Goal: Task Accomplishment & Management: Manage account settings

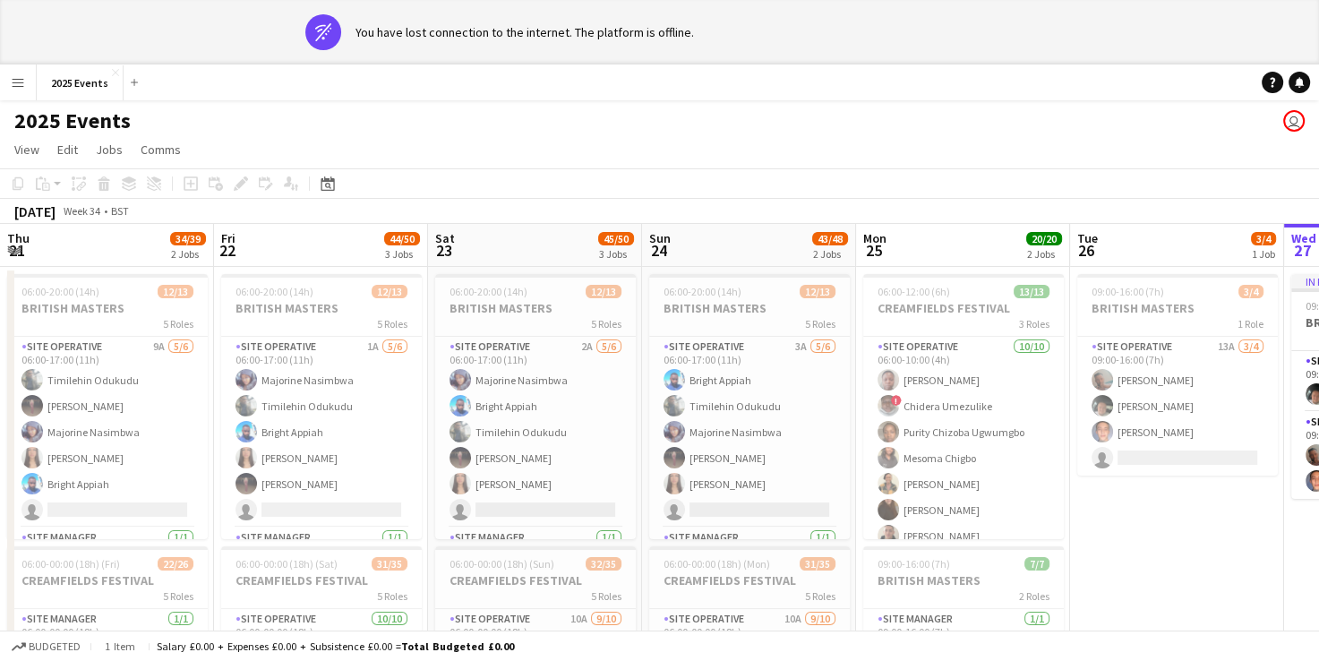
scroll to position [0, 372]
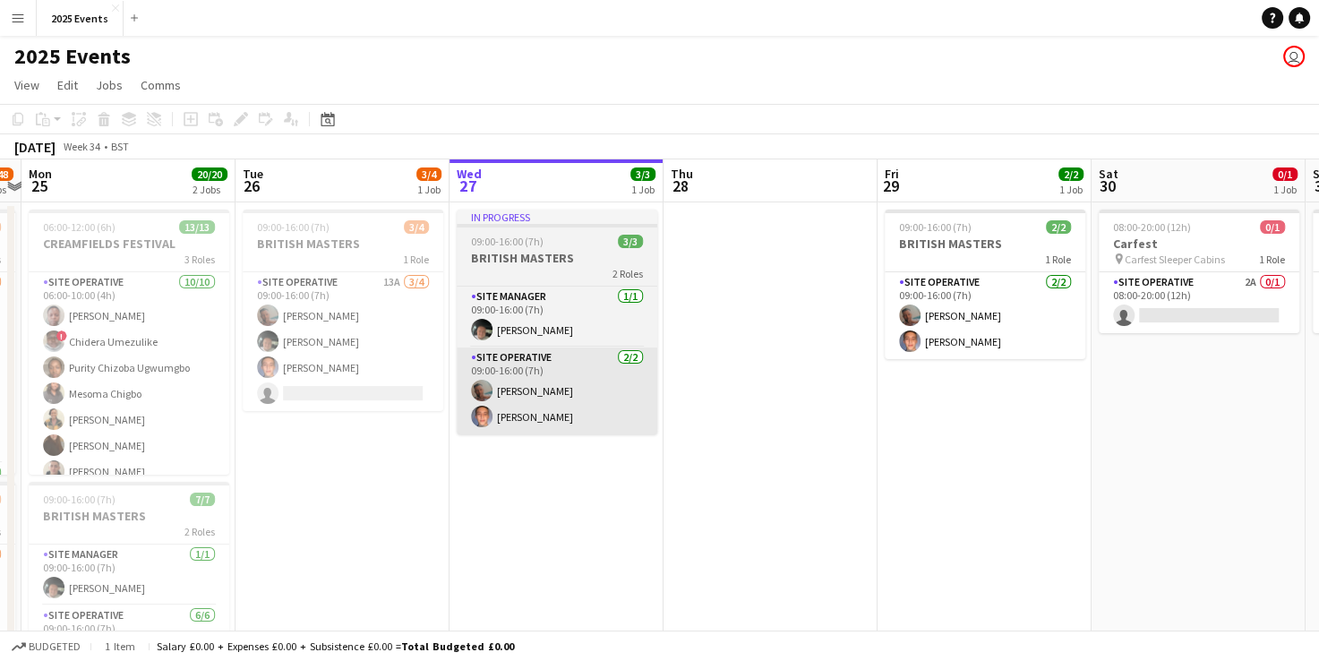
click at [1081, 401] on app-date-cell "09:00-16:00 (7h) 2/2 BRITISH MASTERS 1 Role Site Operative 2/2 09:00-16:00 (7h)…" at bounding box center [985, 571] width 214 height 739
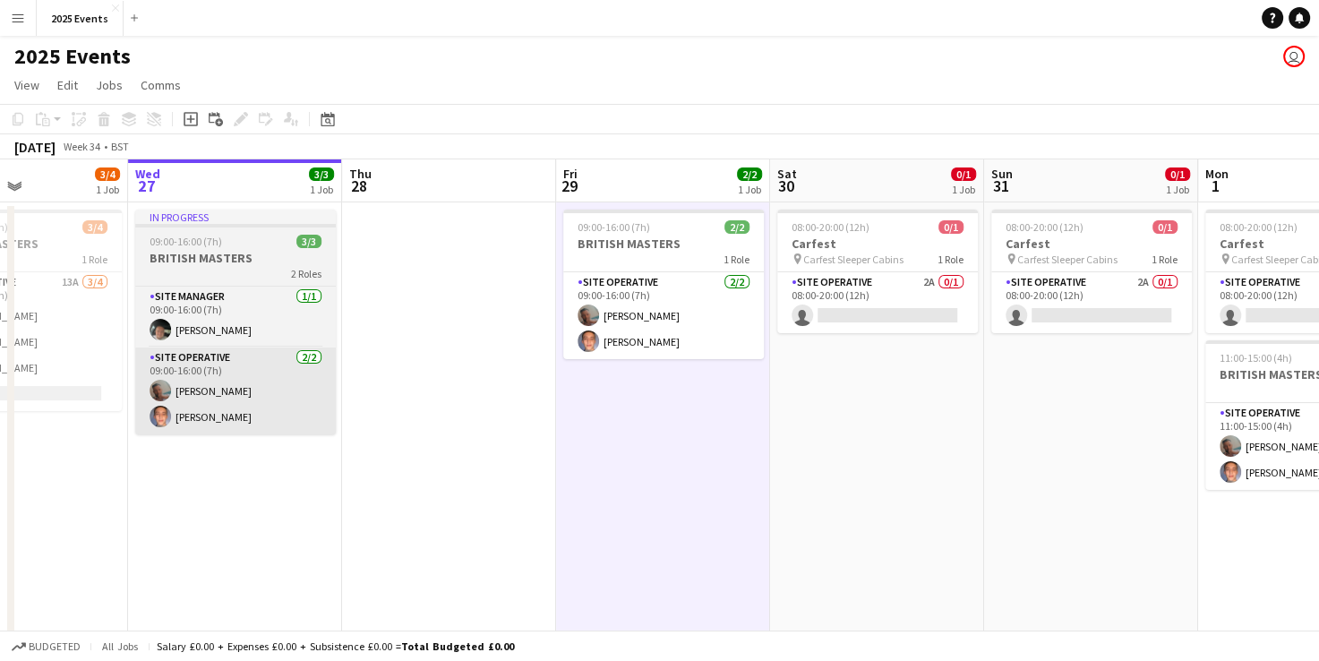
scroll to position [0, 727]
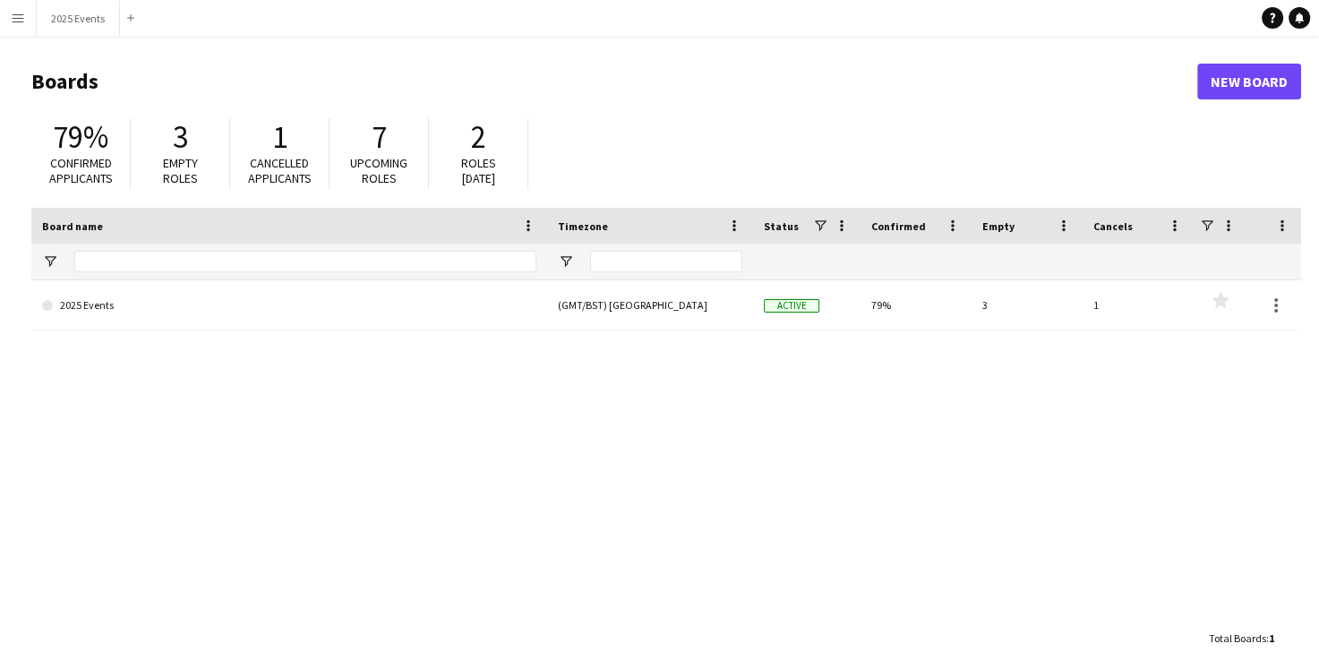
click at [27, 12] on button "Menu" at bounding box center [18, 18] width 36 height 36
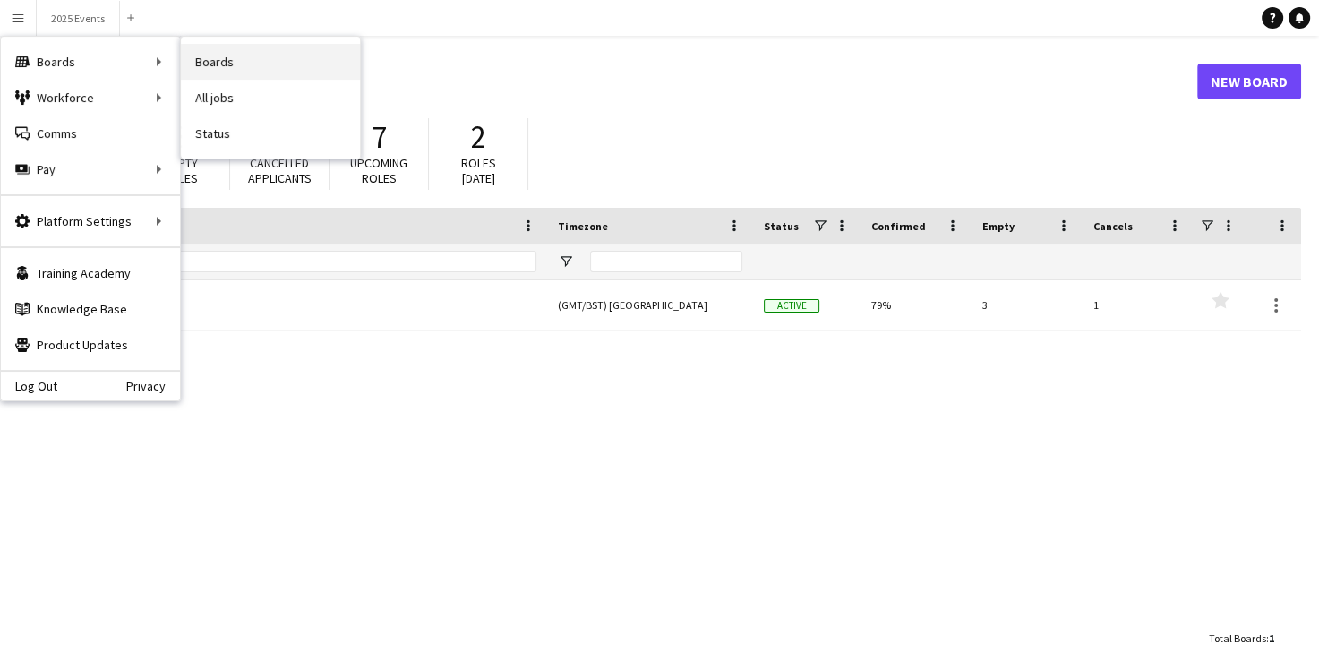
click at [192, 60] on link "Boards" at bounding box center [270, 62] width 179 height 36
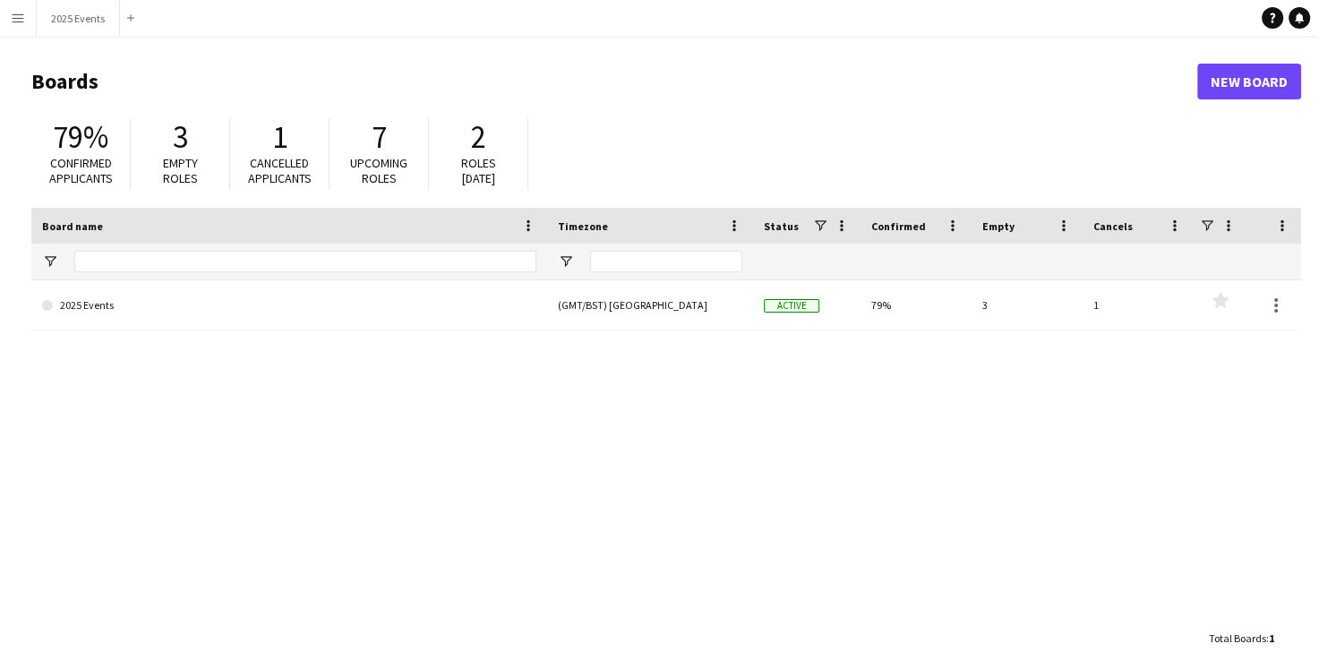
click at [12, 30] on button "Menu" at bounding box center [18, 18] width 36 height 36
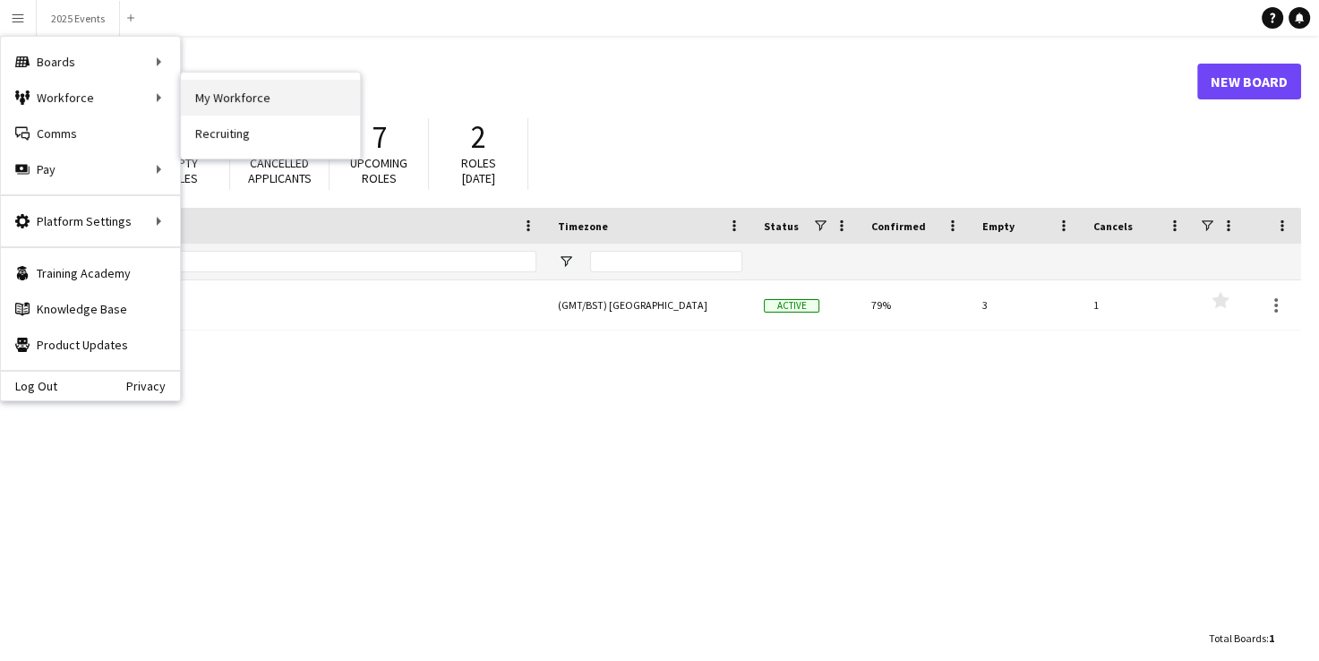
click at [230, 99] on link "My Workforce" at bounding box center [270, 98] width 179 height 36
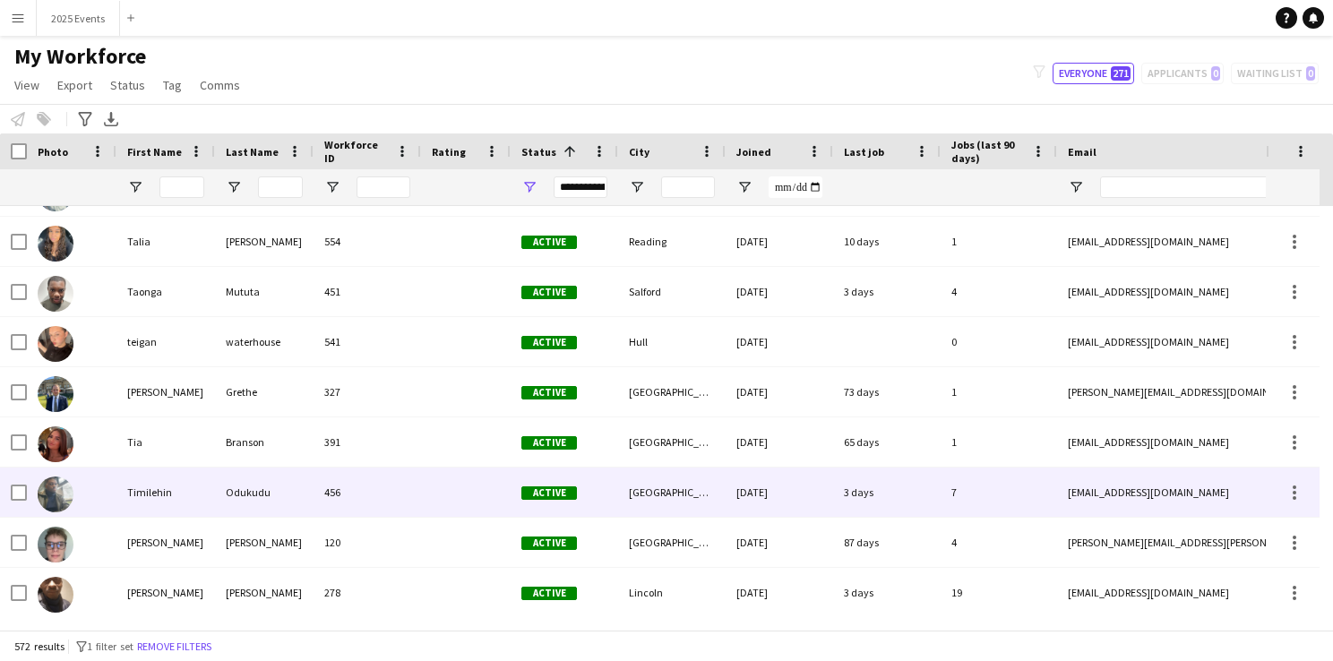
click at [63, 485] on img at bounding box center [56, 495] width 36 height 36
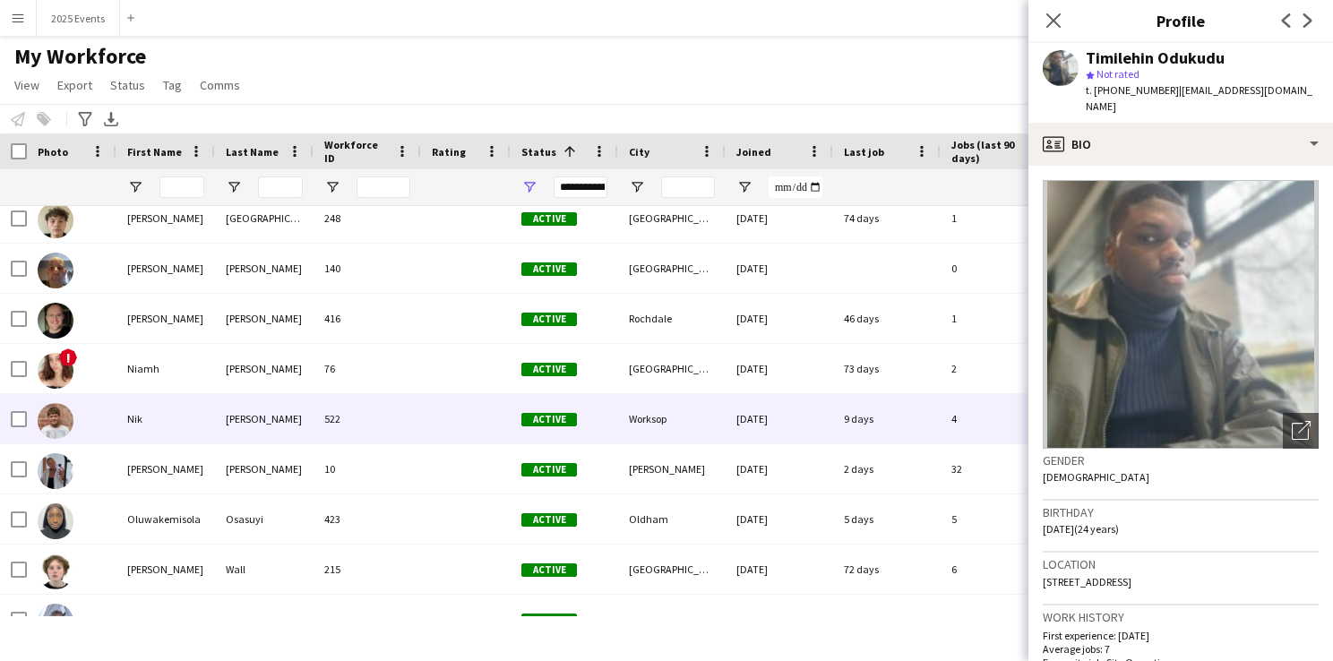
scroll to position [7234, 0]
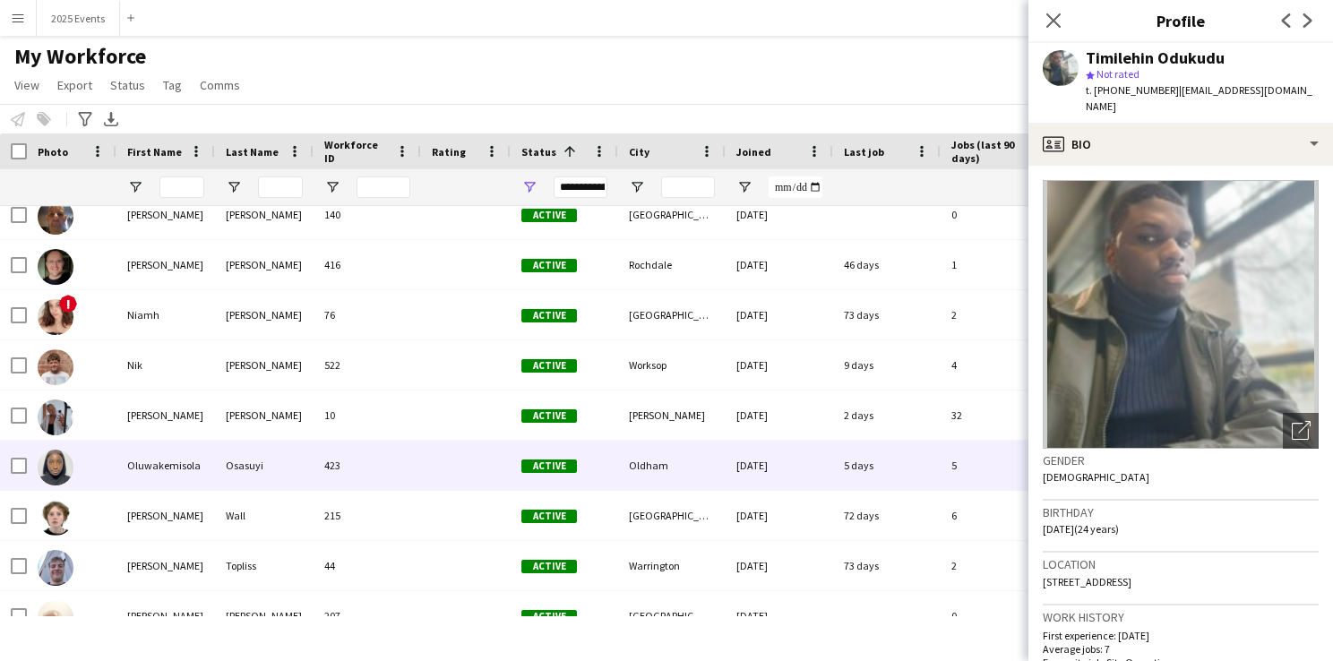
click at [62, 458] on img at bounding box center [56, 468] width 36 height 36
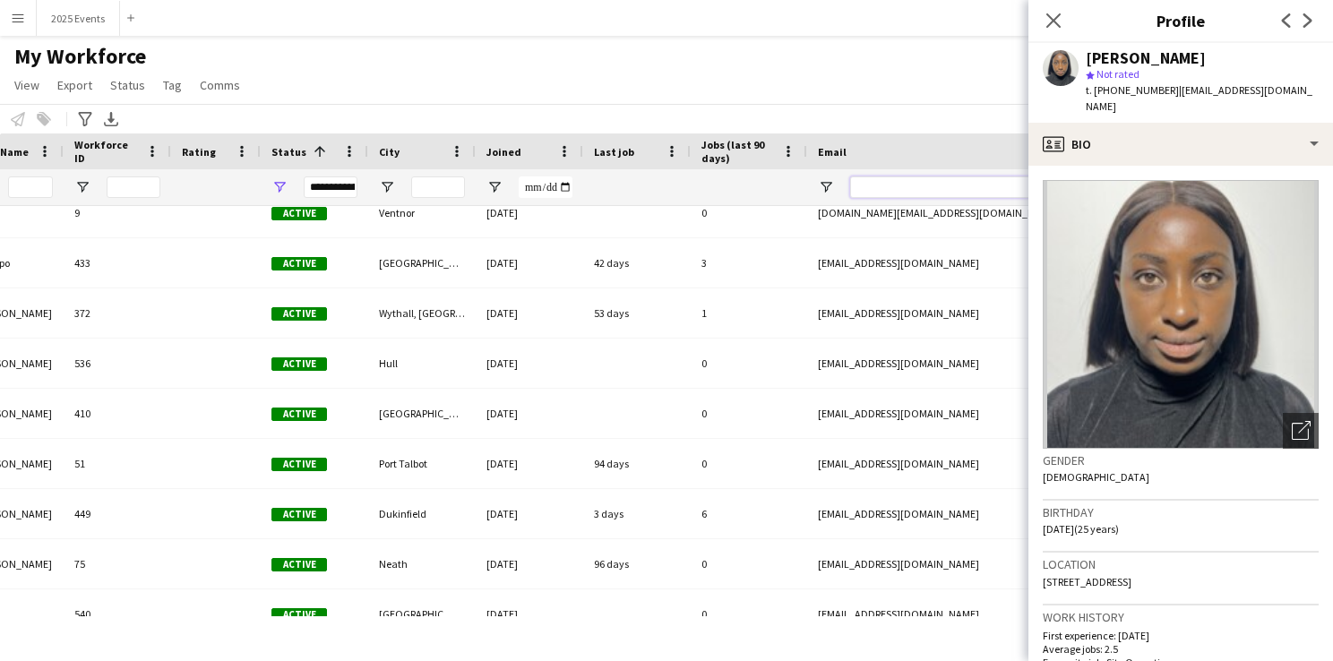
click at [881, 180] on input "Email Filter Input" at bounding box center [1002, 186] width 305 height 21
paste input "**********"
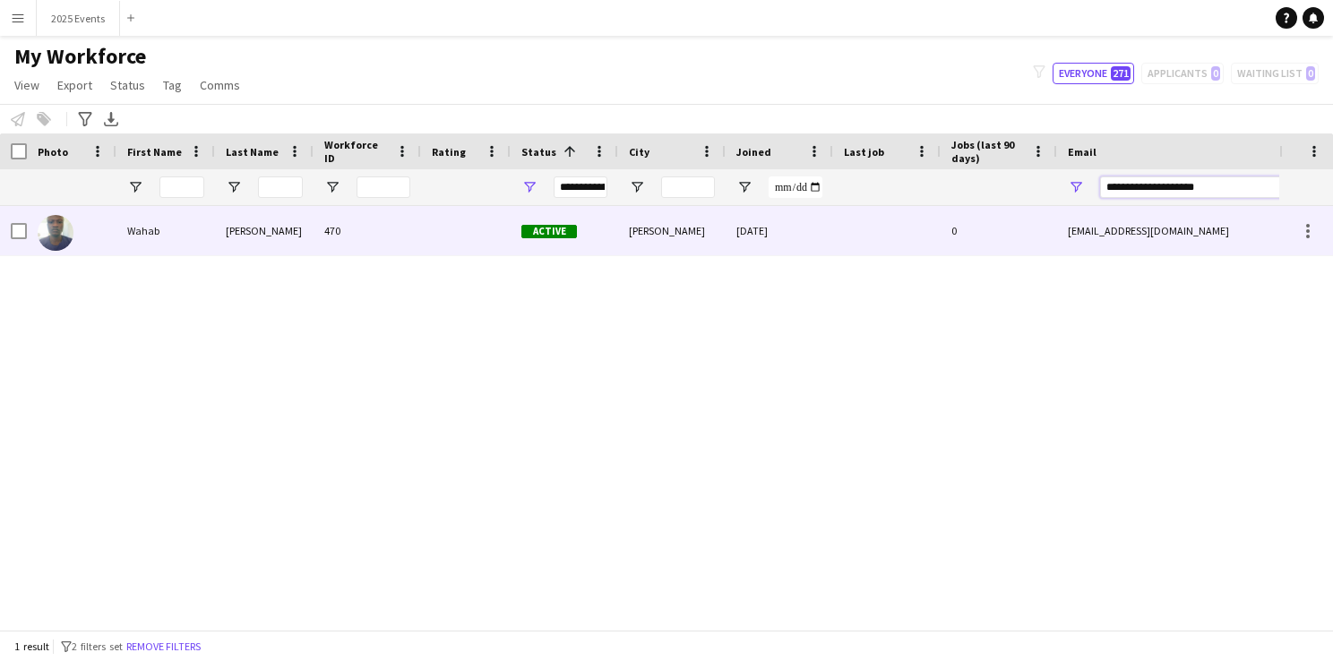
type input "**********"
click at [63, 227] on img at bounding box center [56, 233] width 36 height 36
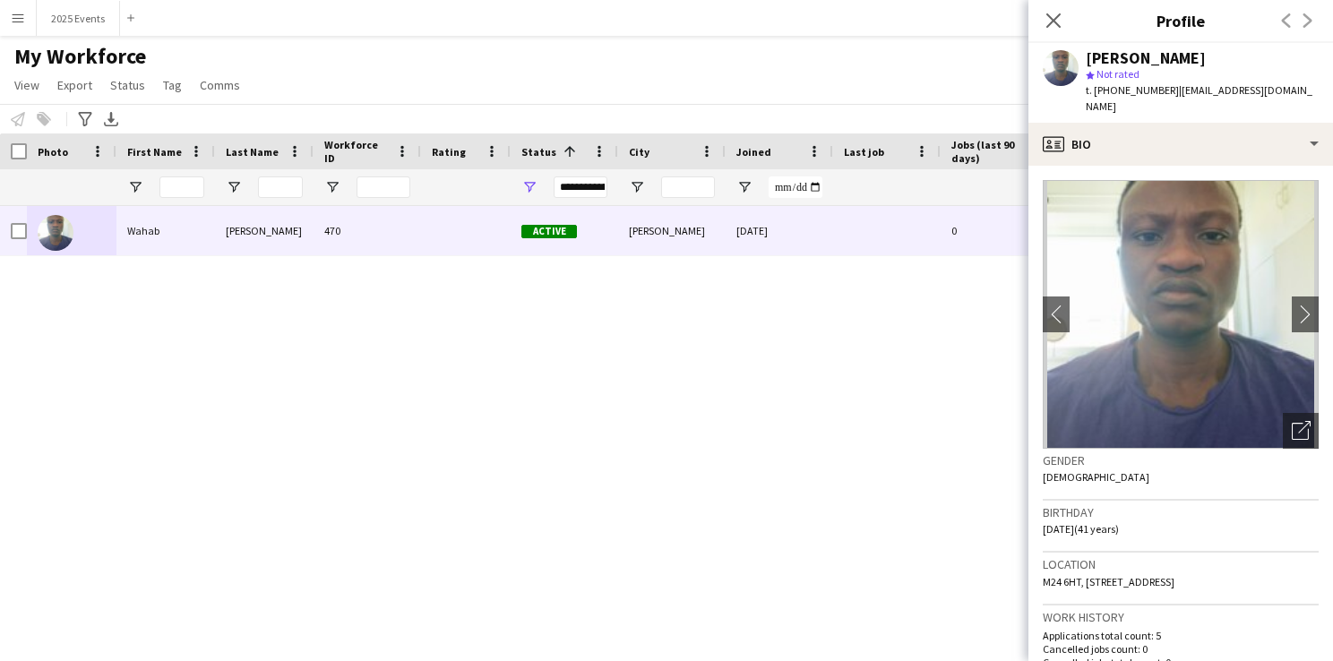
click at [22, 16] on app-icon "Menu" at bounding box center [18, 18] width 14 height 14
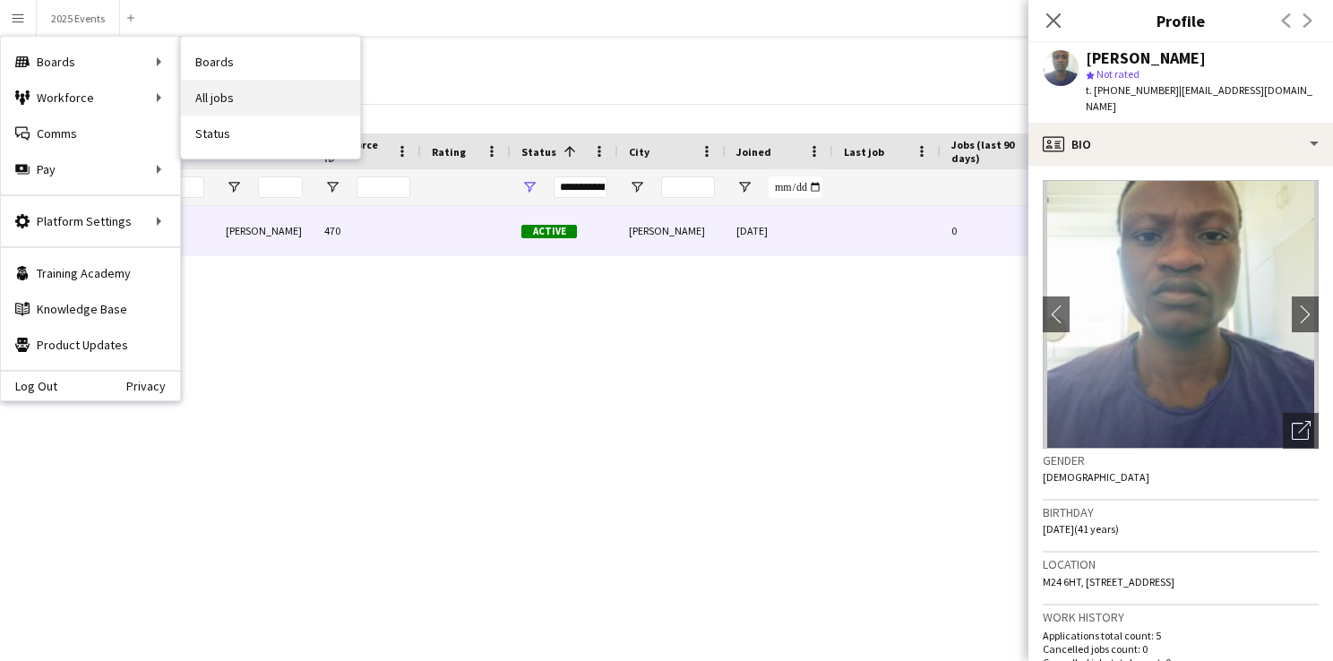
click at [224, 99] on link "All jobs" at bounding box center [270, 98] width 179 height 36
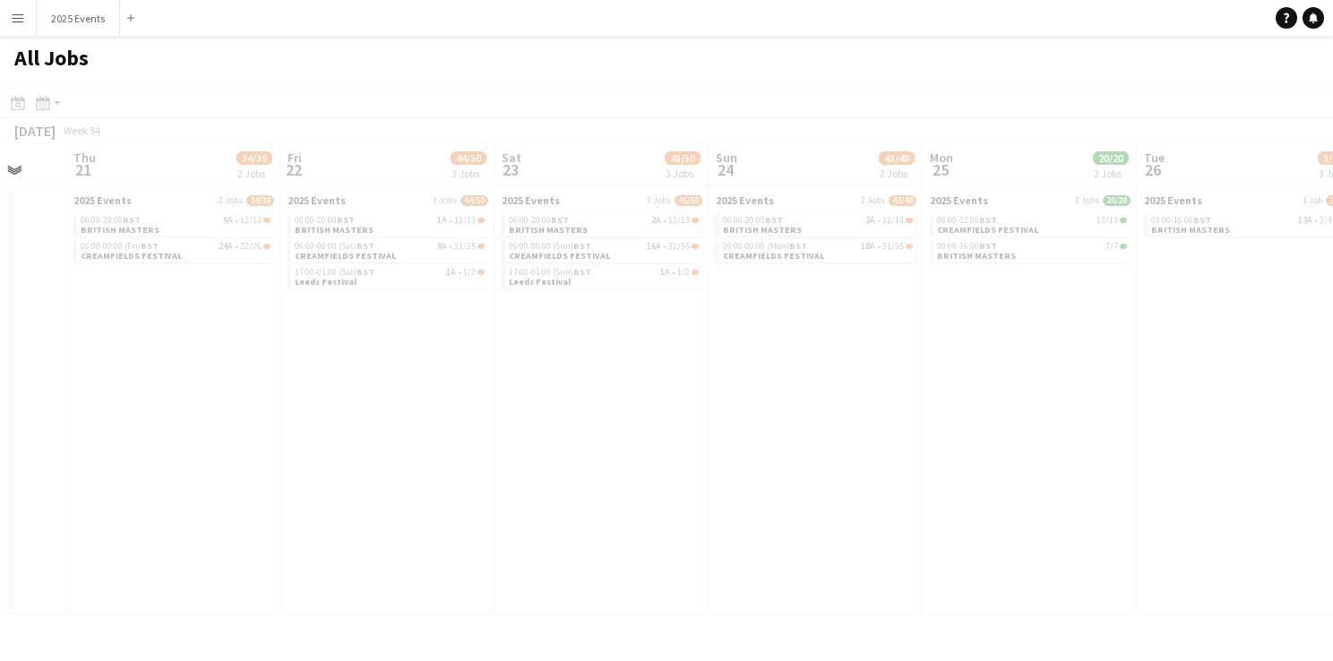
scroll to position [0, 433]
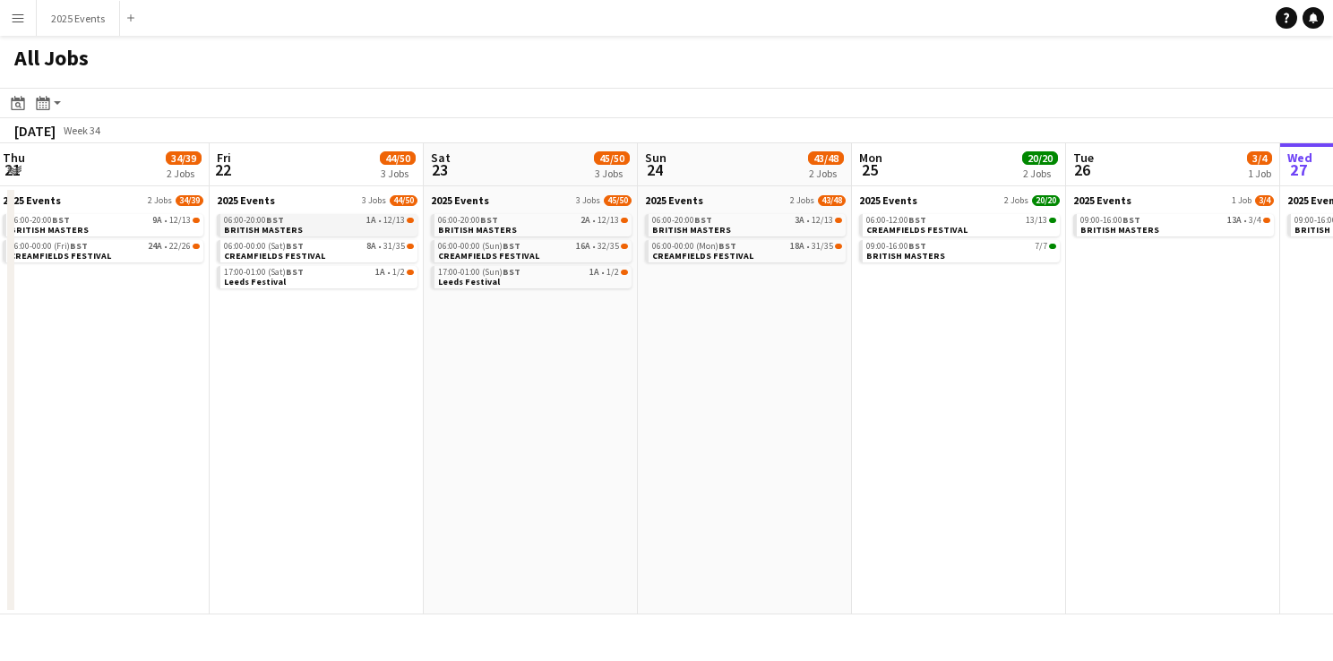
click at [285, 226] on span "BRITISH MASTERS" at bounding box center [263, 230] width 79 height 12
click at [17, 16] on app-icon "Menu" at bounding box center [18, 18] width 14 height 14
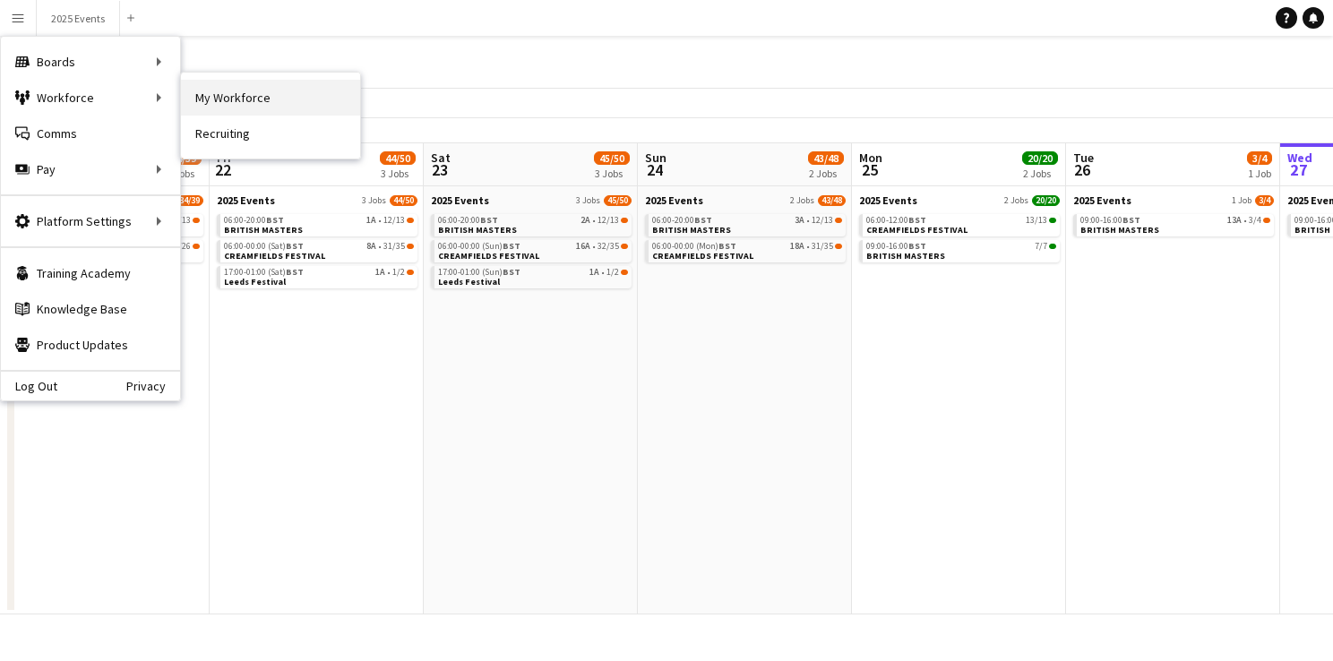
click at [215, 106] on link "My Workforce" at bounding box center [270, 98] width 179 height 36
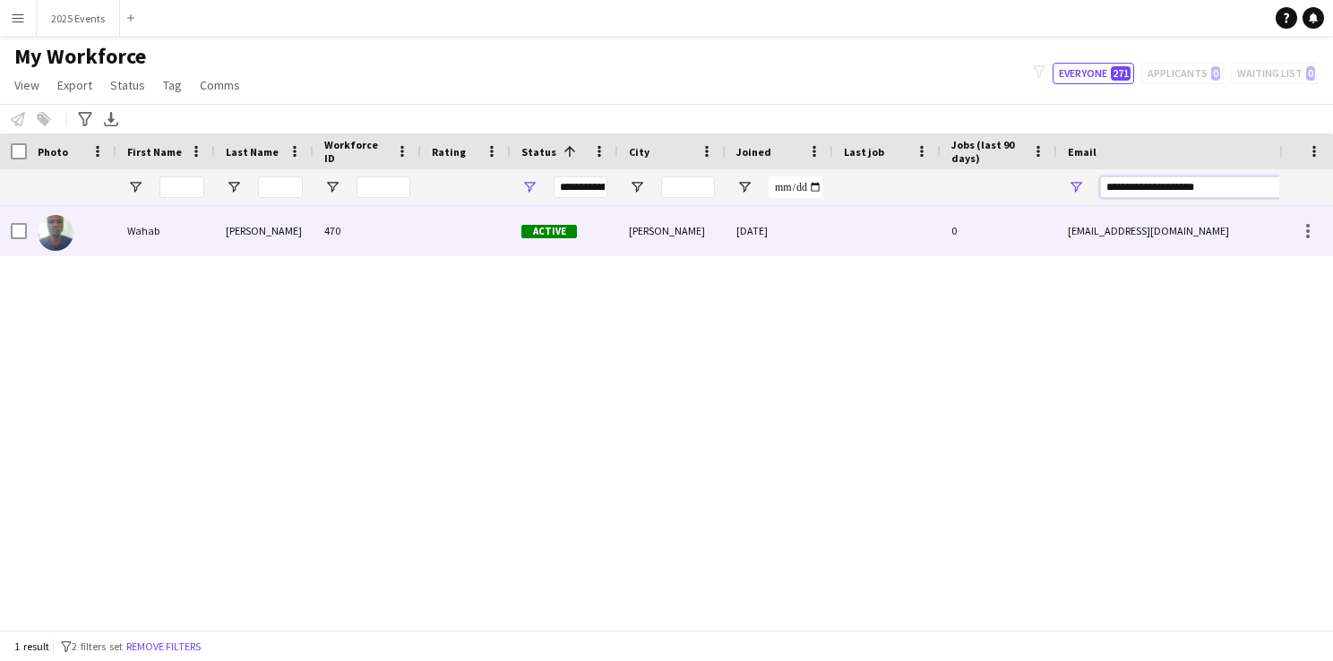
drag, startPoint x: 1218, startPoint y: 188, endPoint x: 1036, endPoint y: 211, distance: 183.2
click at [1036, 211] on div "Workforce Details Photo First Name" at bounding box center [666, 381] width 1333 height 496
paste input "*"
type input "**********"
click at [180, 238] on div "Efemena Victoria" at bounding box center [165, 230] width 99 height 49
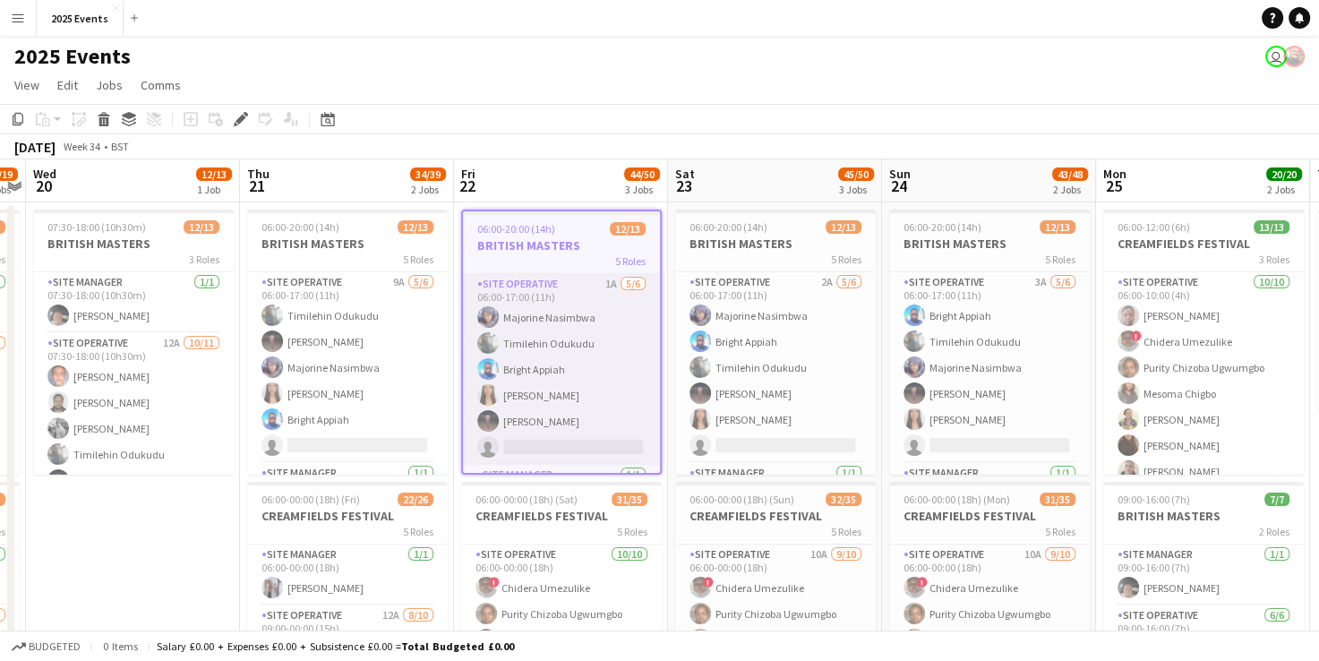
click at [546, 319] on app-card-role "Site Operative 1A [DATE] 06:00-17:00 (11h) Majorine Nasimbwa [PERSON_NAME] Brig…" at bounding box center [561, 369] width 197 height 191
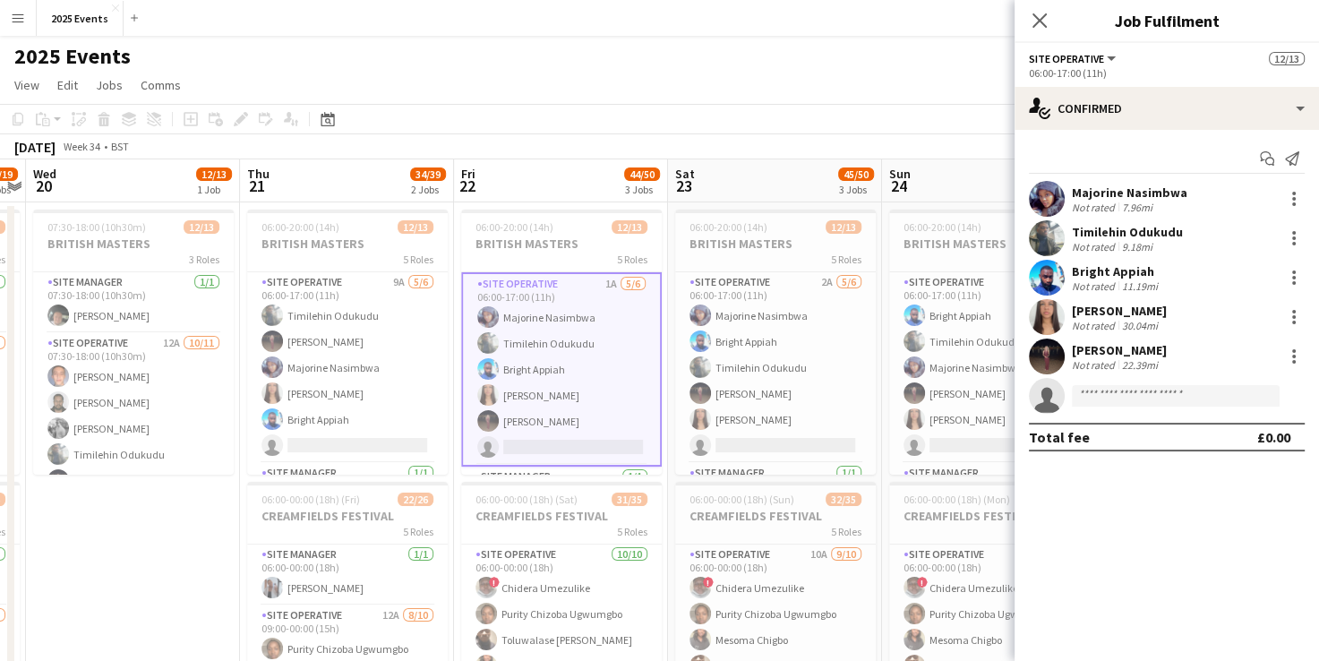
click at [1050, 196] on app-user-avatar at bounding box center [1047, 199] width 36 height 36
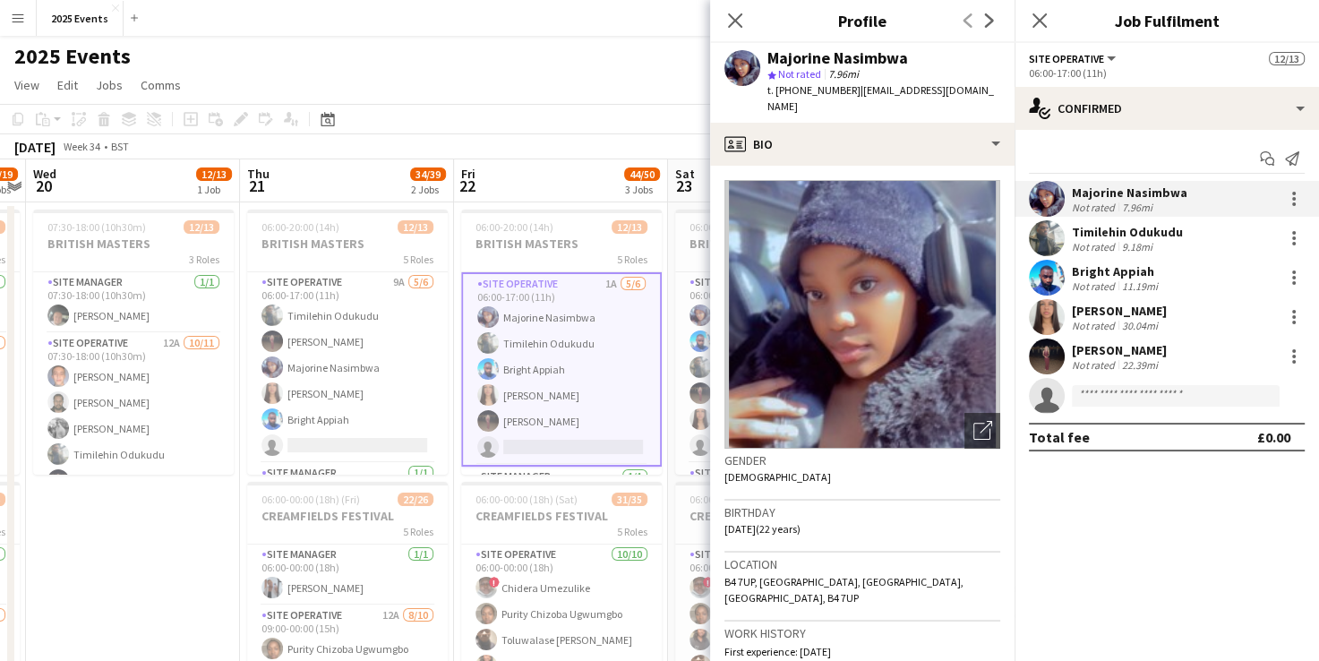
click at [142, 499] on app-date-cell "07:30-18:00 (10h30m) 12/13 BRITISH MASTERS 3 Roles Site Manager [DATE] 07:30-18…" at bounding box center [133, 628] width 214 height 853
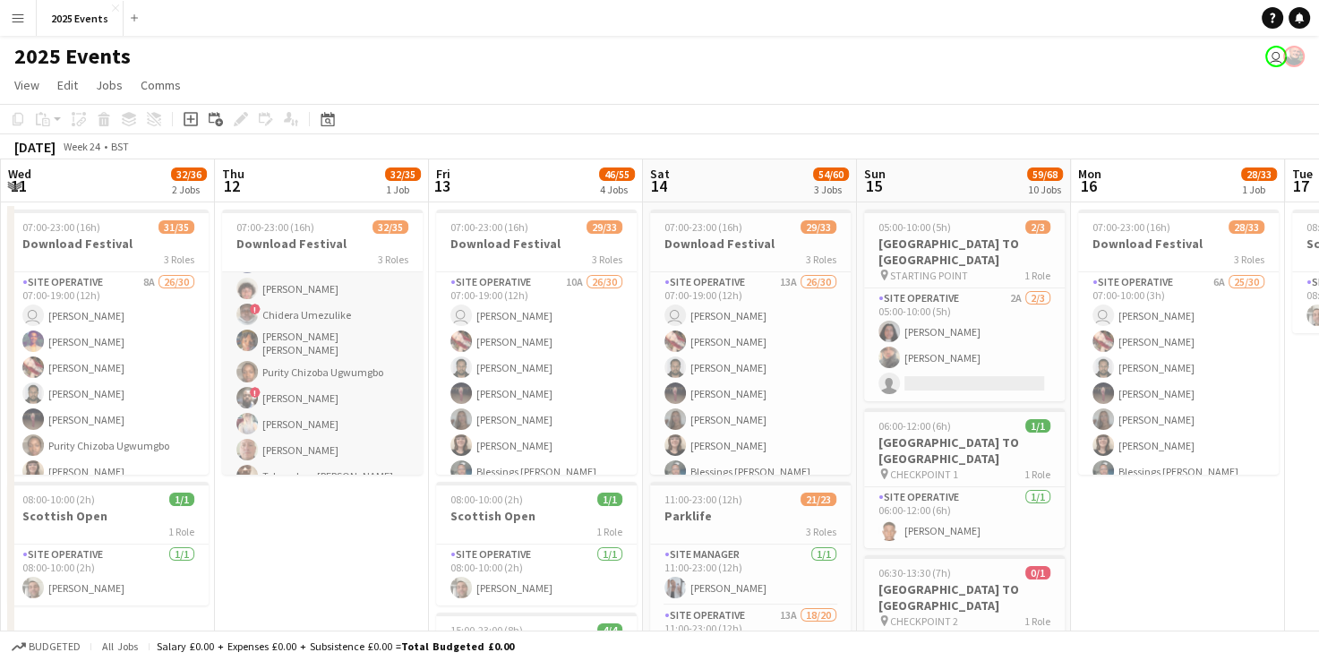
scroll to position [389, 0]
click at [363, 405] on app-card-role "Site Operative 9A 27/30 07:00-19:00 (12h) user [PERSON_NAME] [PERSON_NAME] [PER…" at bounding box center [322, 294] width 201 height 820
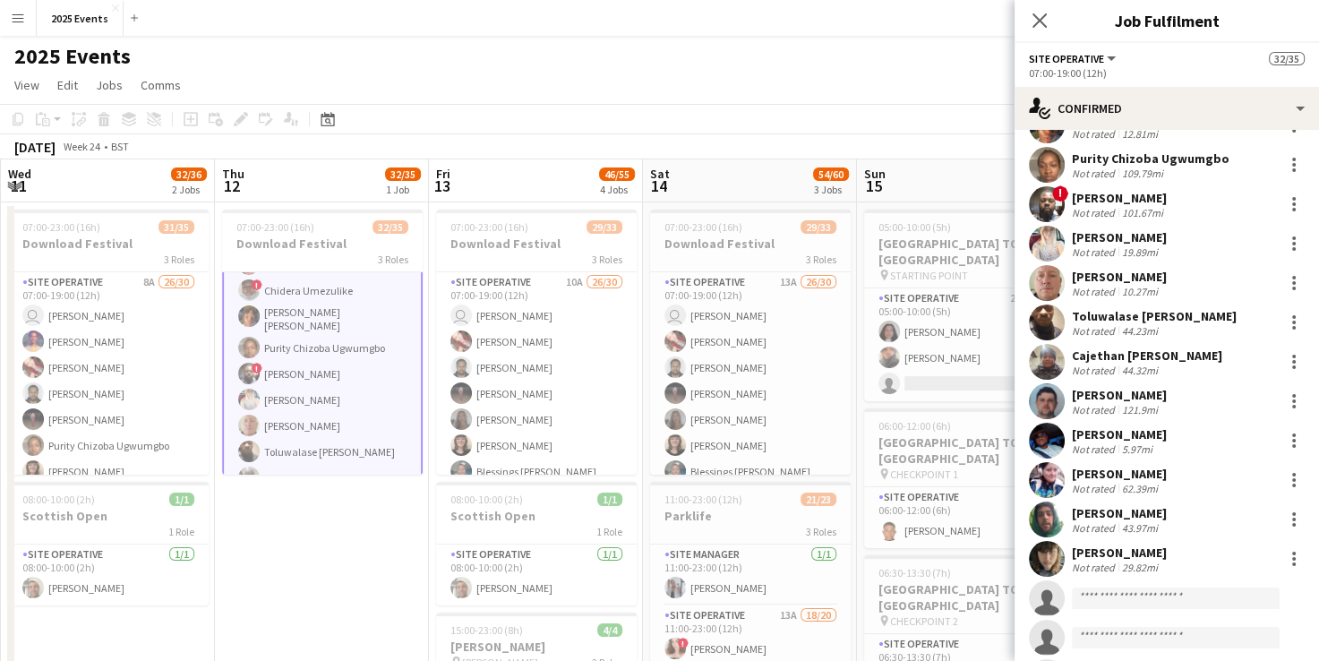
scroll to position [666, 0]
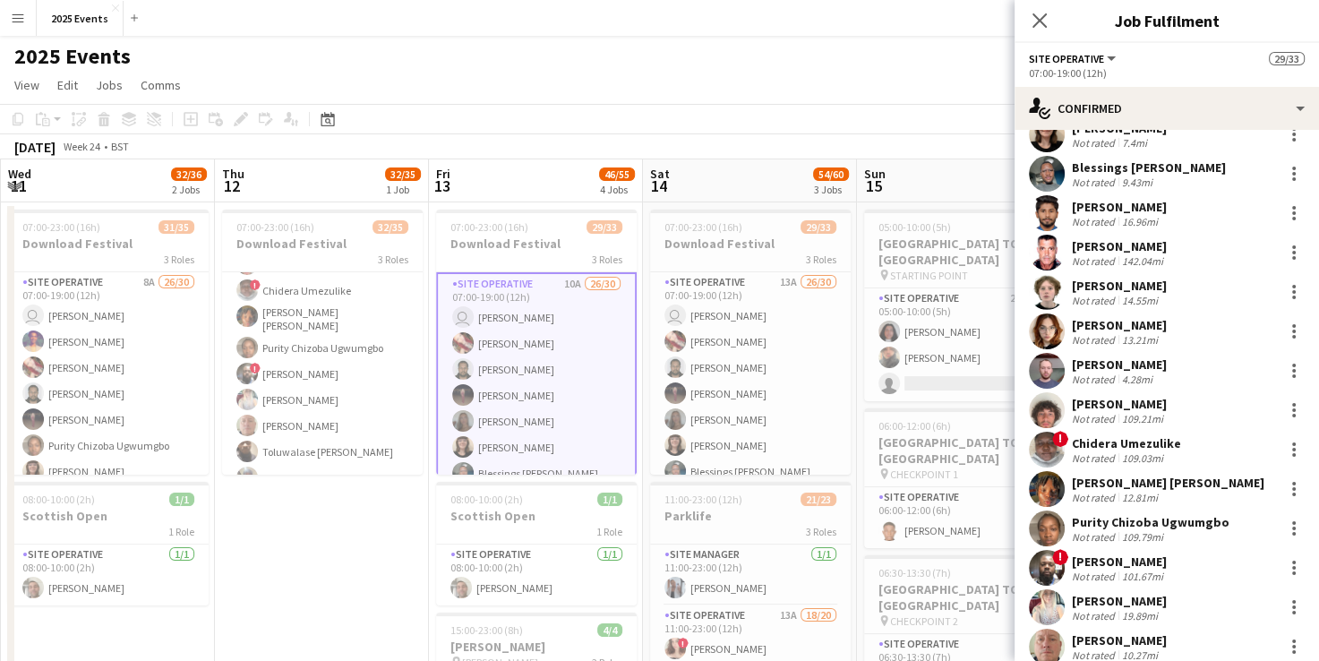
scroll to position [254, 0]
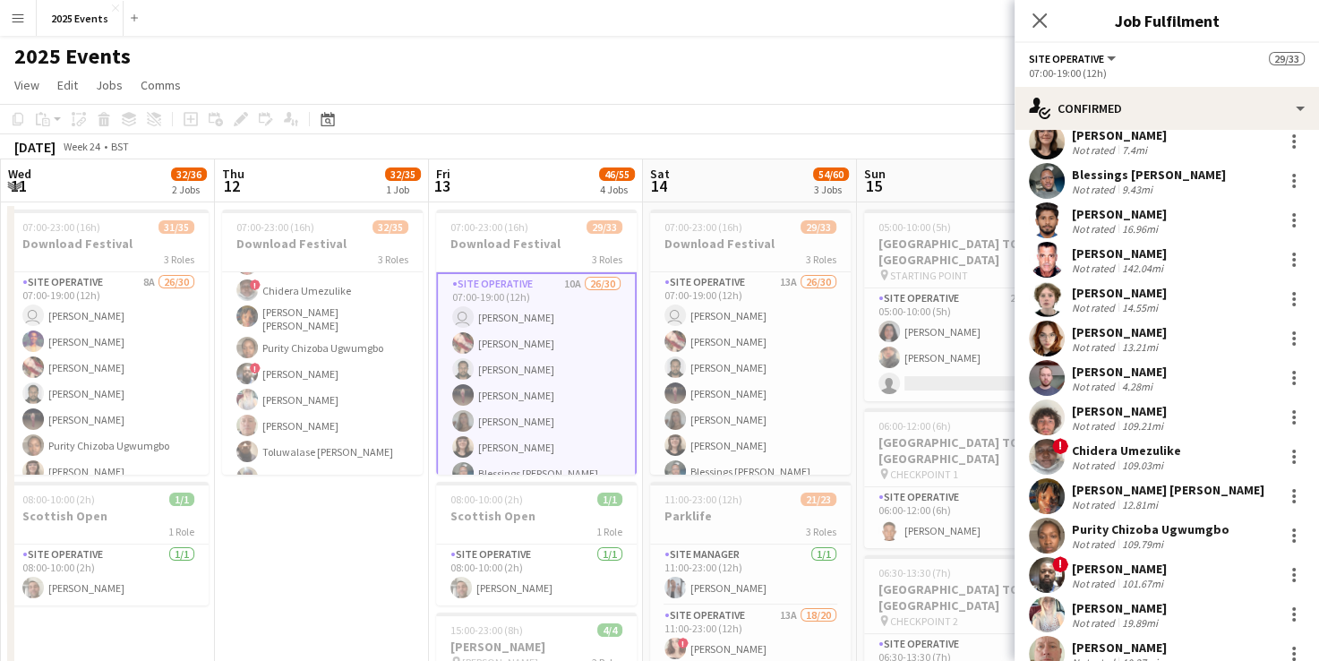
click at [1052, 211] on app-user-avatar at bounding box center [1047, 220] width 36 height 36
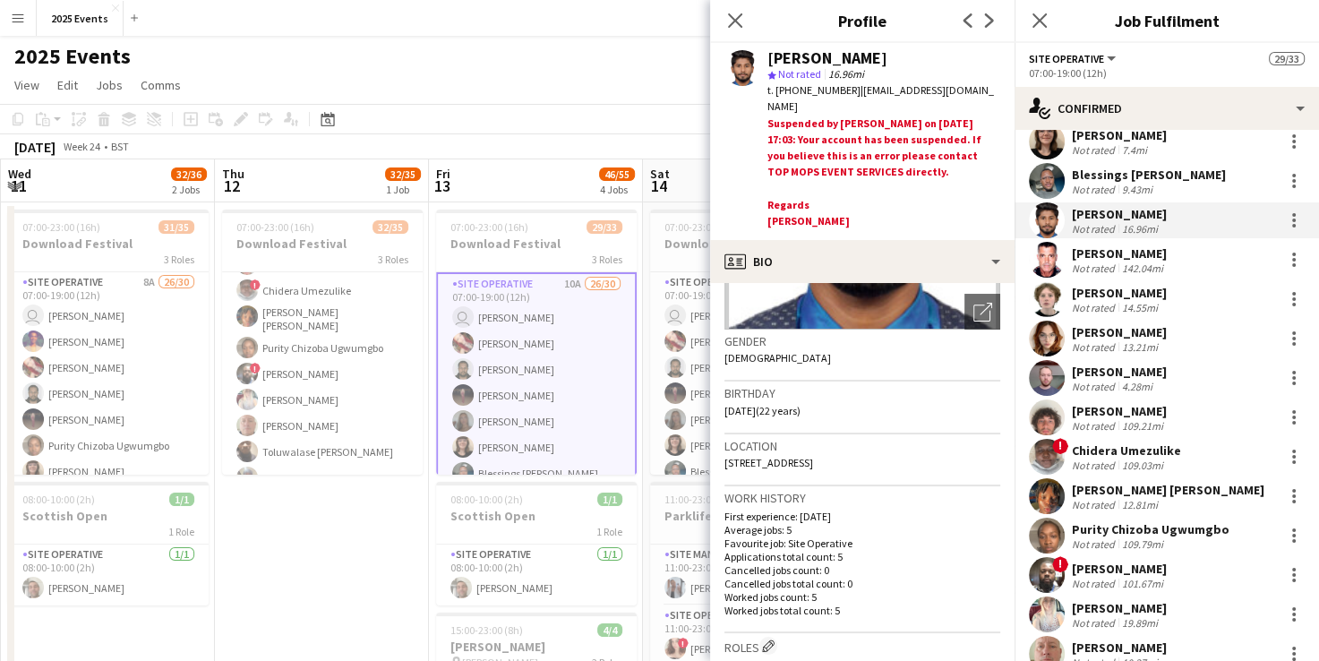
scroll to position [235, 0]
click at [1050, 527] on app-user-avatar at bounding box center [1047, 536] width 36 height 36
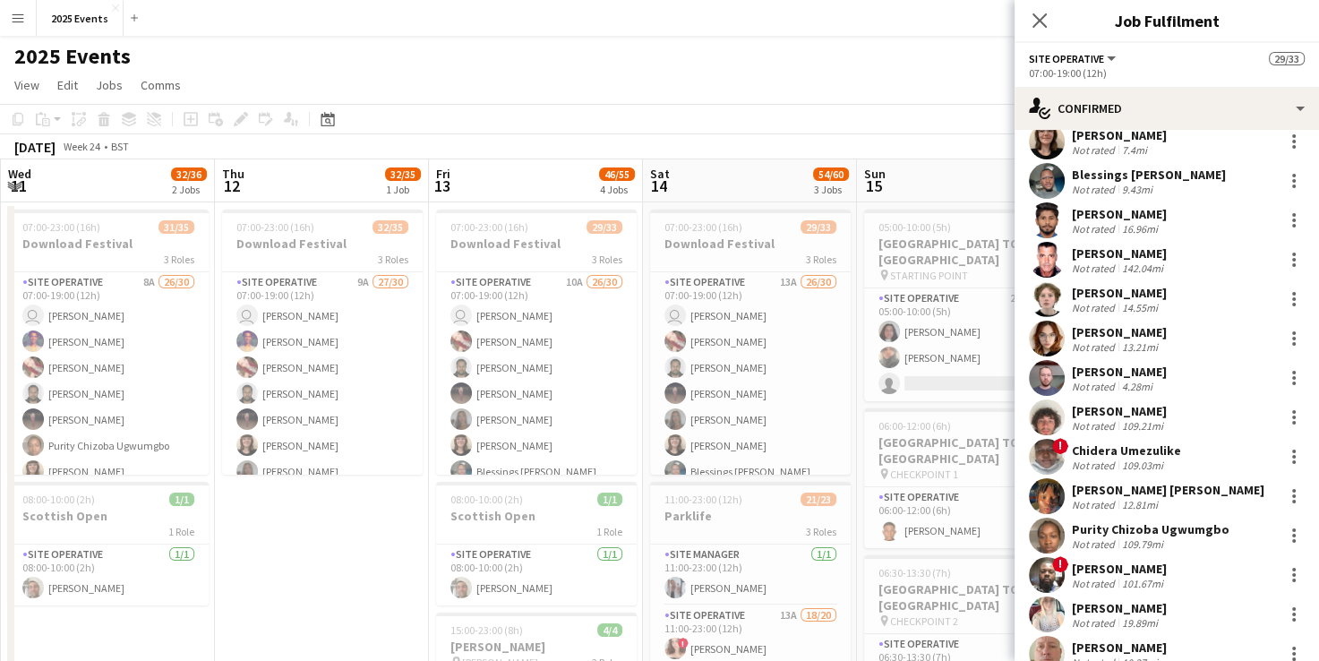
click at [1056, 532] on app-user-avatar at bounding box center [1047, 536] width 36 height 36
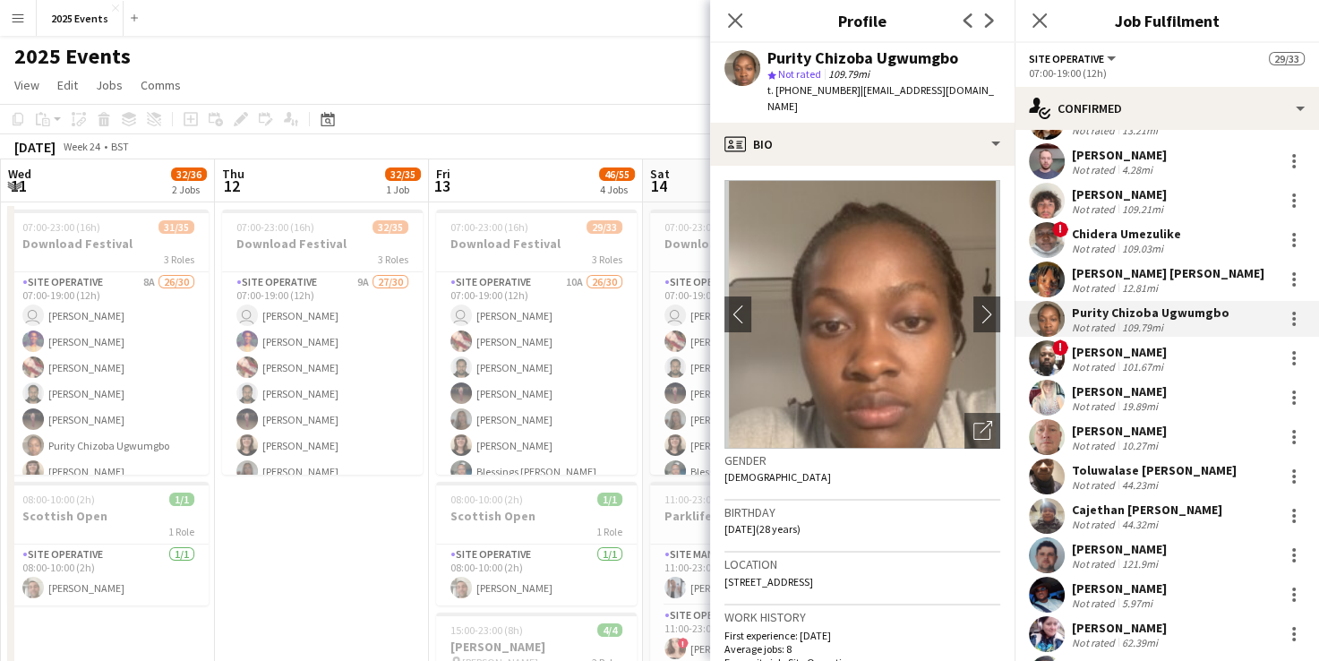
scroll to position [473, 0]
click at [1049, 515] on app-user-avatar at bounding box center [1047, 514] width 36 height 36
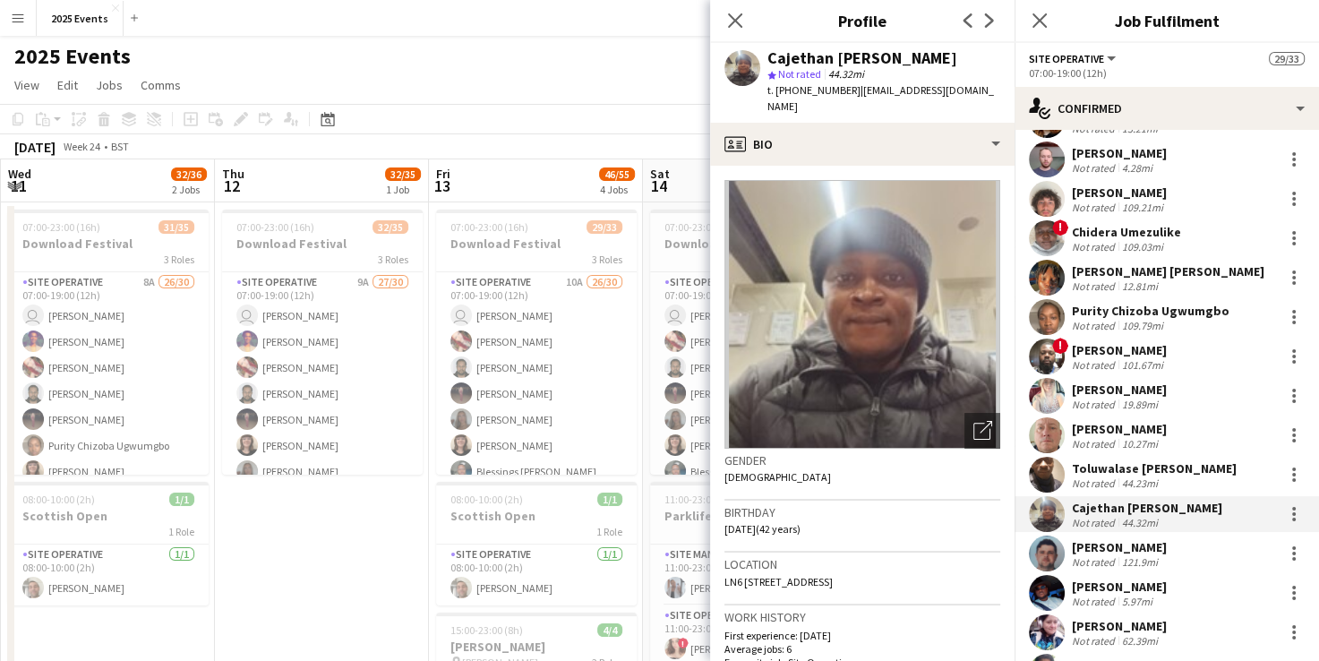
click at [1046, 279] on app-user-avatar at bounding box center [1047, 278] width 36 height 36
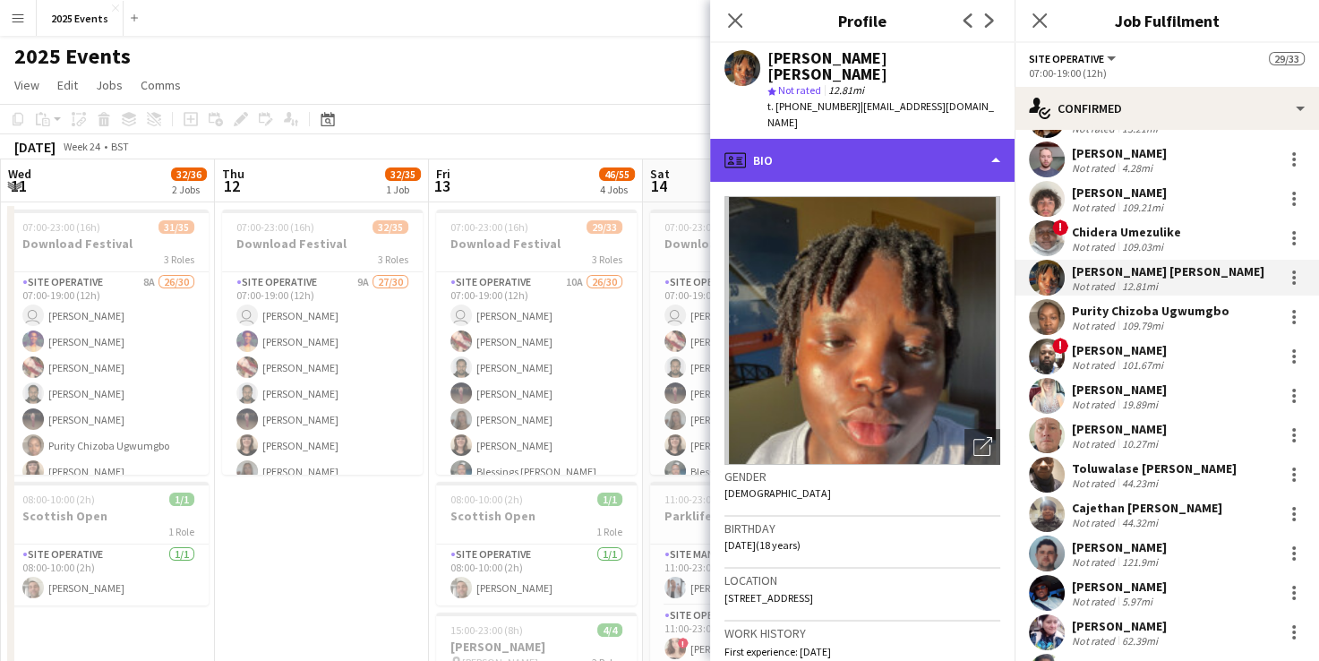
click at [947, 139] on div "profile Bio" at bounding box center [862, 160] width 305 height 43
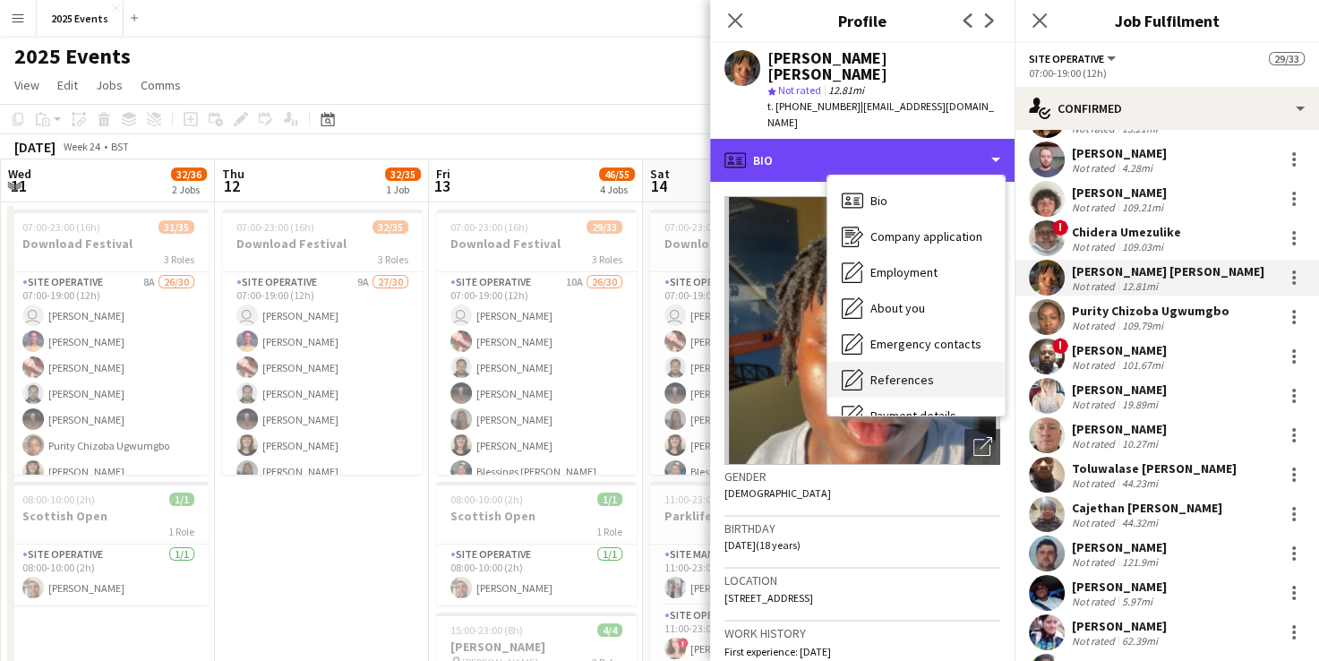
scroll to position [133, 0]
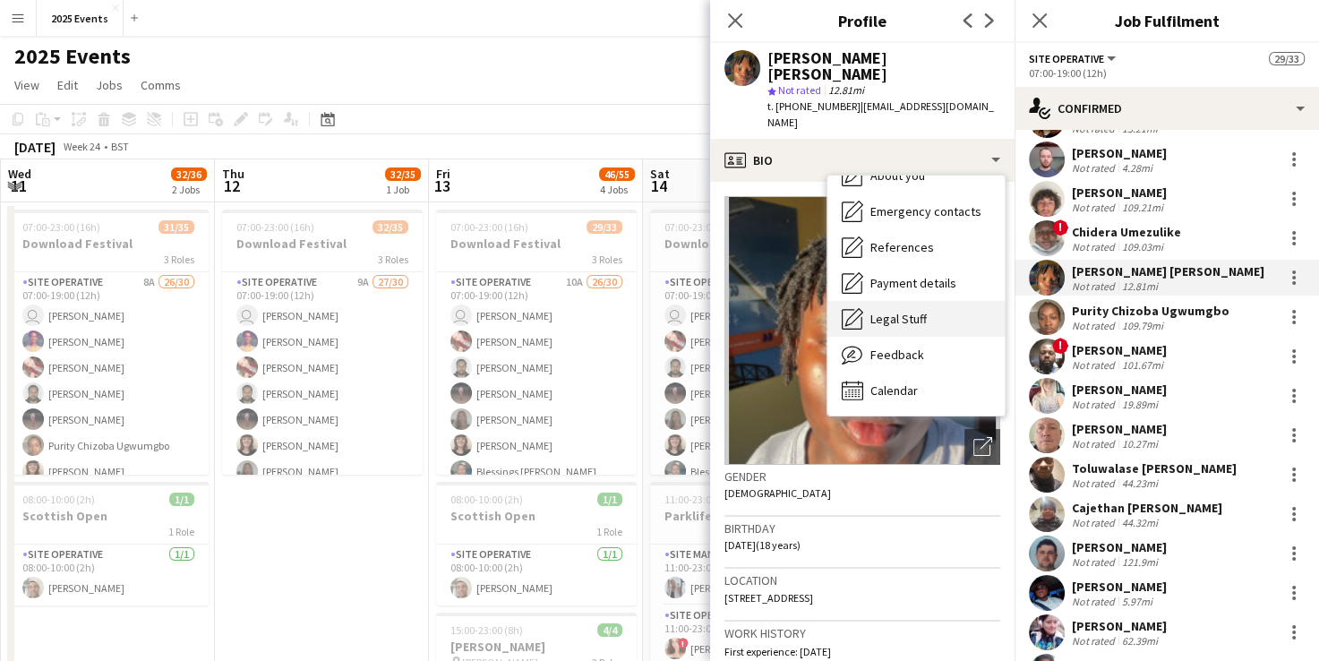
click at [918, 301] on div "Legal Stuff Legal Stuff" at bounding box center [916, 319] width 177 height 36
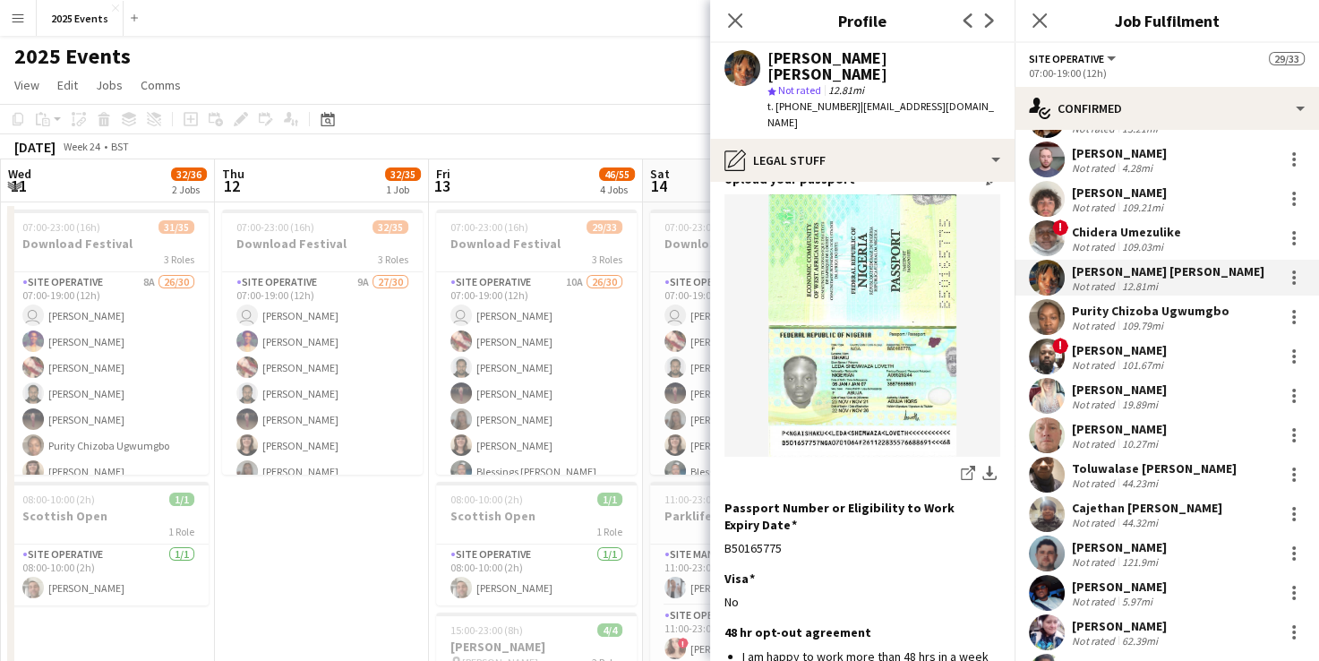
scroll to position [0, 0]
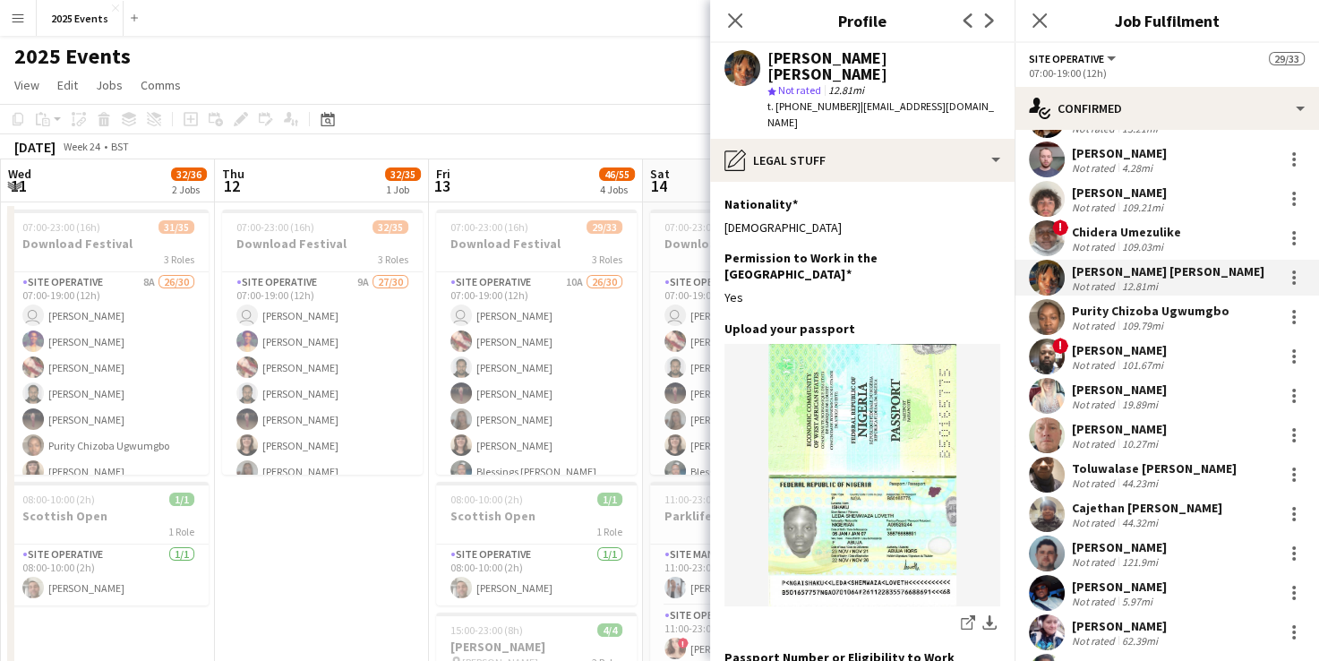
click at [1039, 593] on app-user-avatar at bounding box center [1047, 593] width 36 height 36
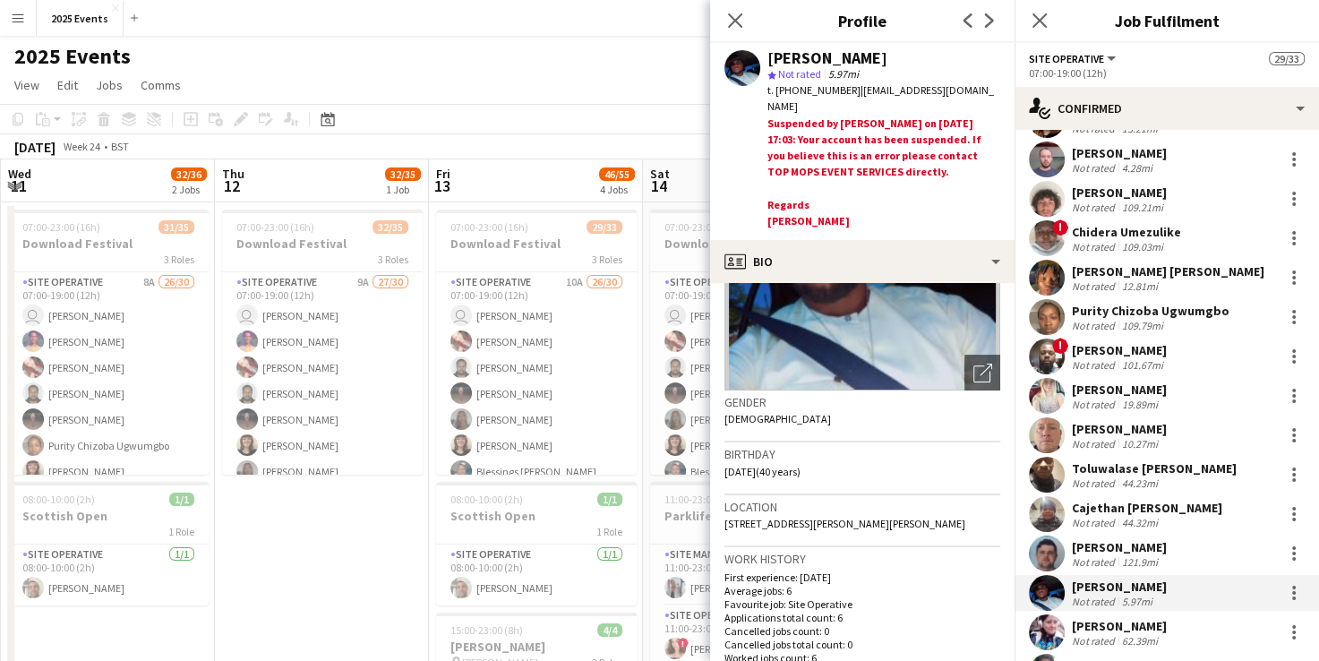
scroll to position [176, 0]
click at [743, 22] on icon "Close pop-in" at bounding box center [734, 20] width 17 height 17
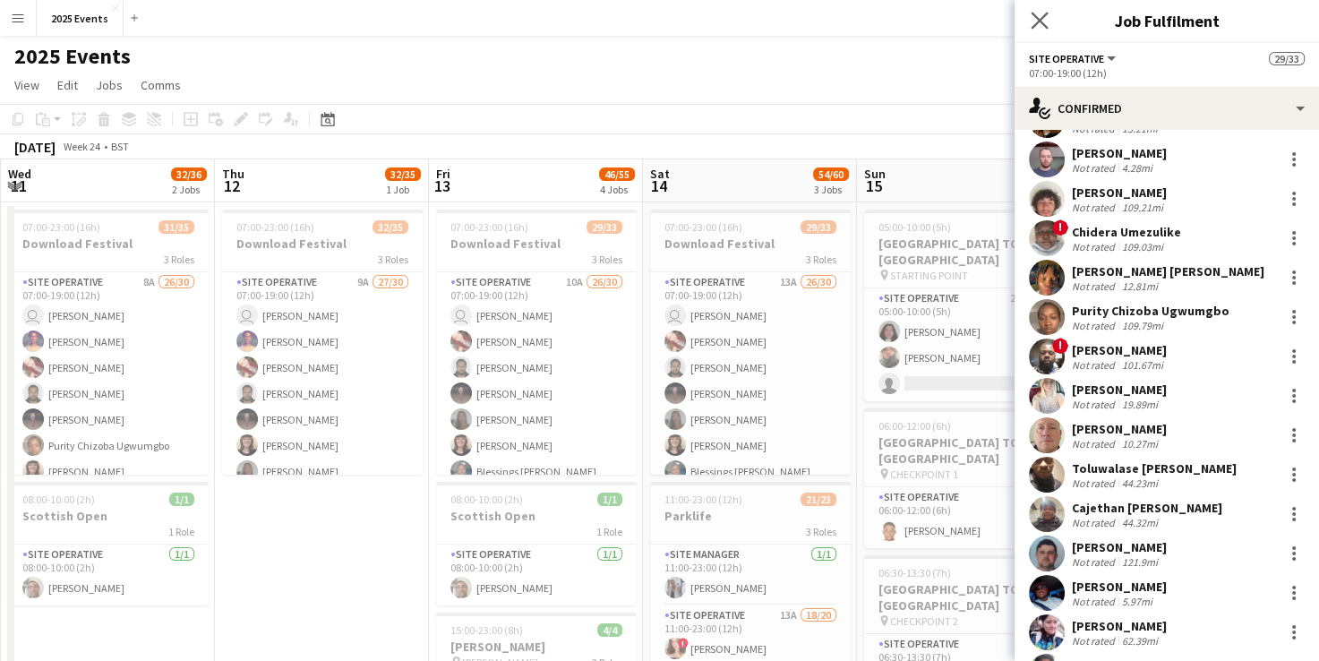
click at [1043, 9] on app-icon "Close pop-in" at bounding box center [1040, 21] width 26 height 26
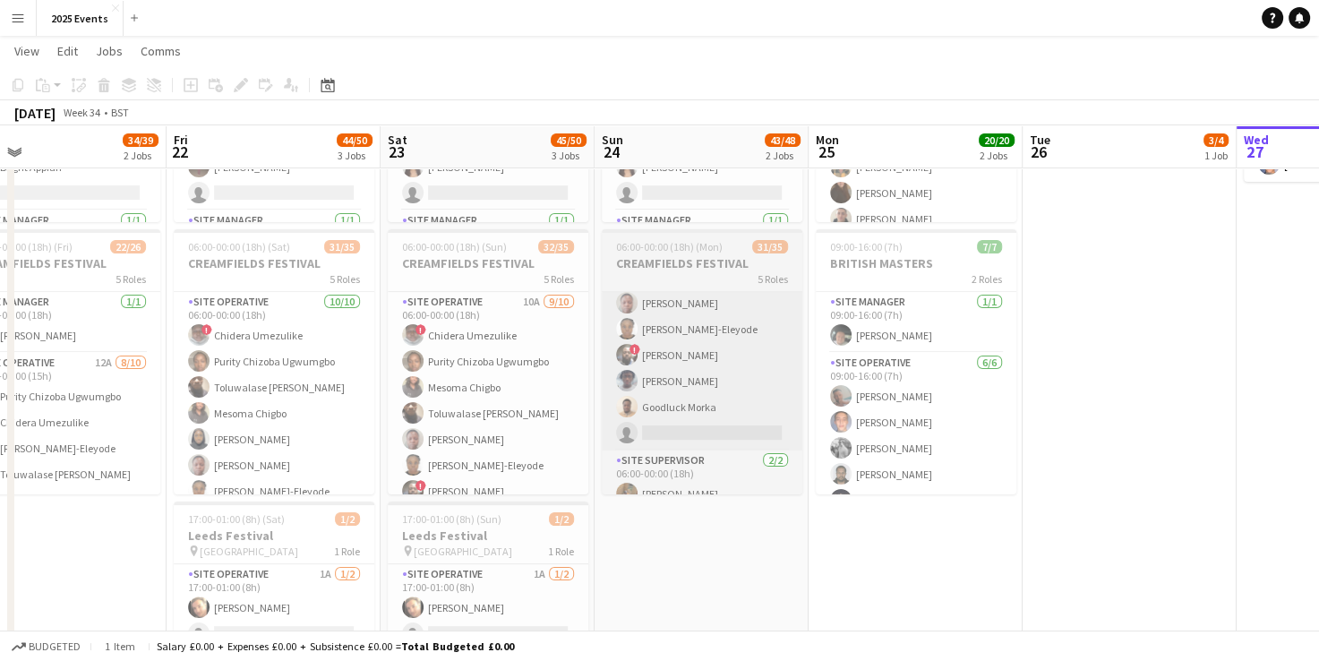
scroll to position [0, 470]
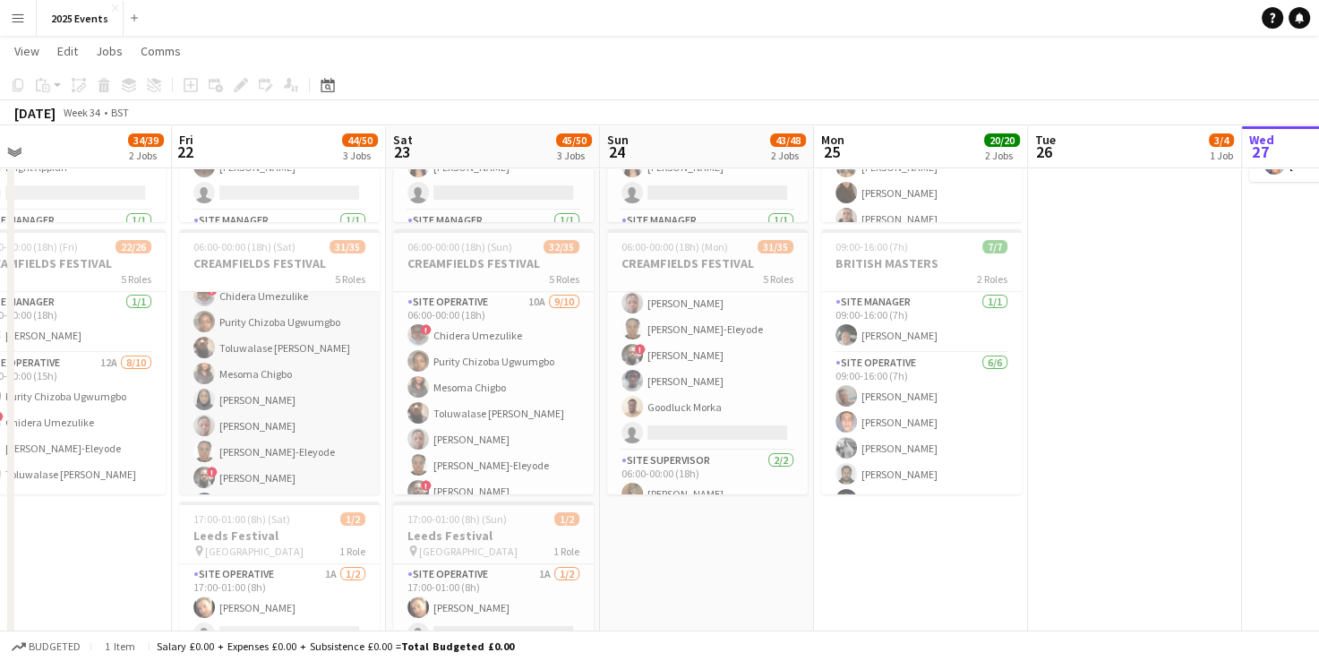
click at [315, 379] on app-card-role "Site Operative [DATE] 06:00-00:00 (18h) ! Chidera Umezulike Purity [PERSON_NAME…" at bounding box center [279, 400] width 201 height 295
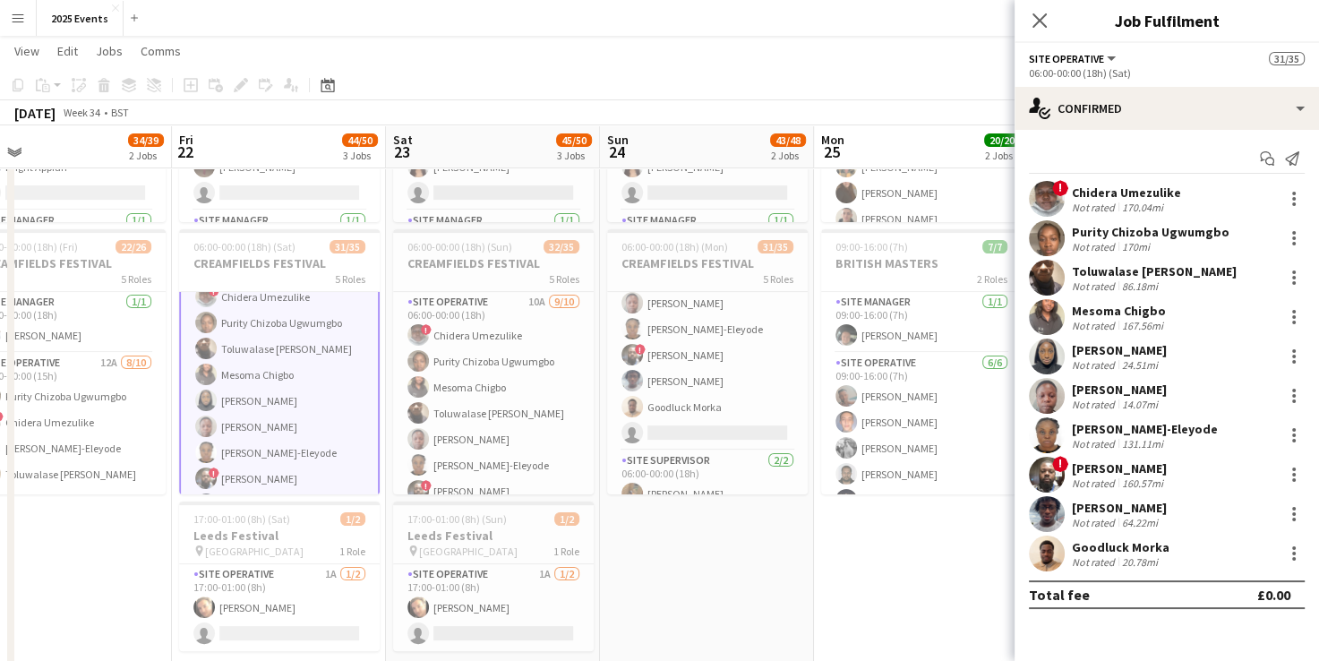
click at [1051, 350] on app-user-avatar at bounding box center [1047, 357] width 36 height 36
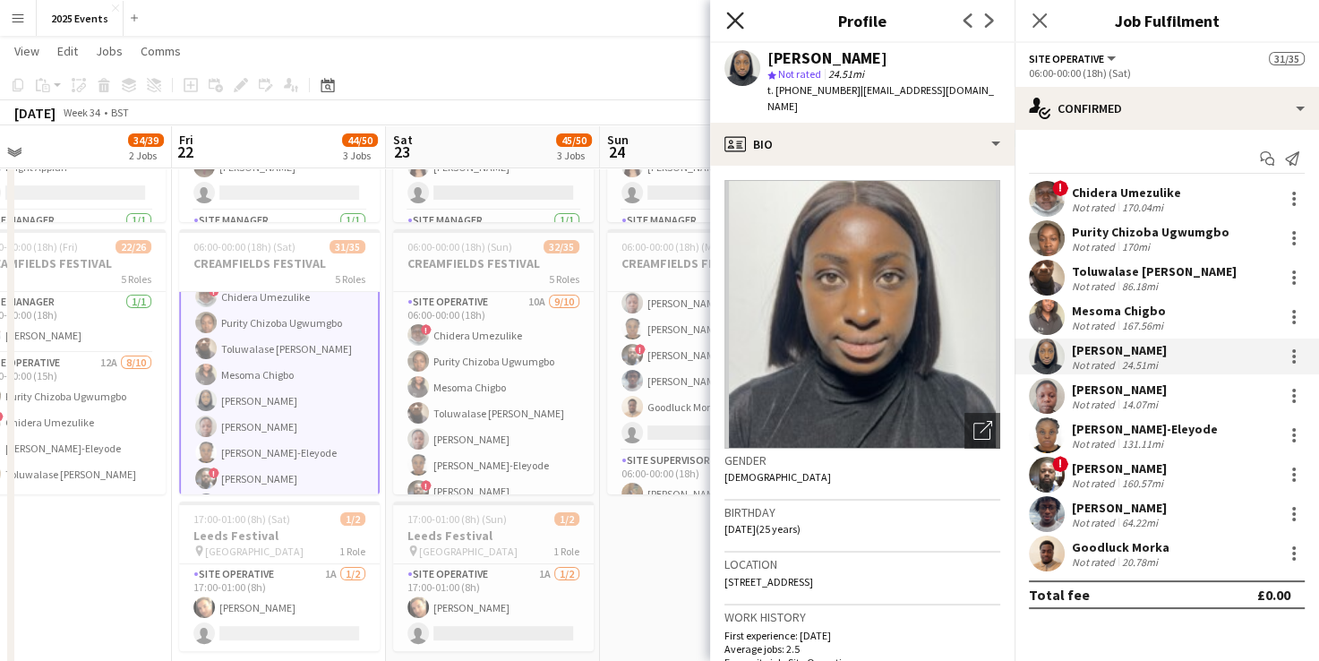
click at [731, 19] on icon "Close pop-in" at bounding box center [734, 20] width 17 height 17
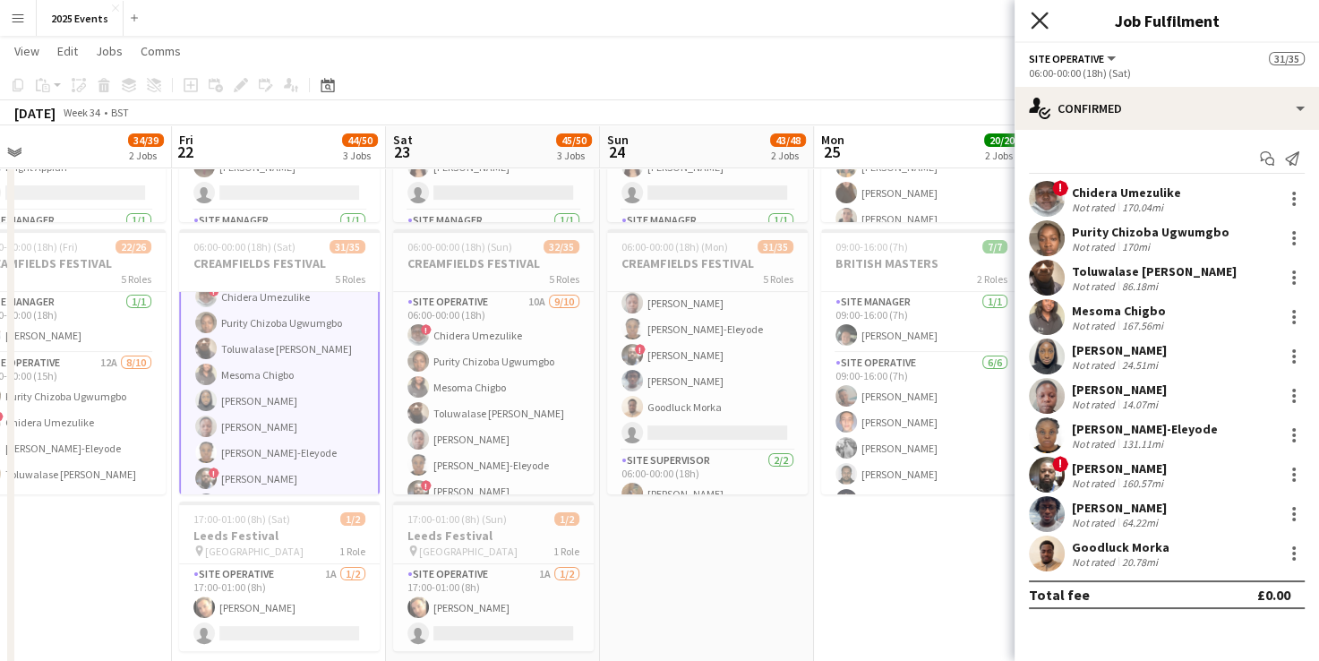
click at [1036, 12] on icon "Close pop-in" at bounding box center [1039, 20] width 17 height 17
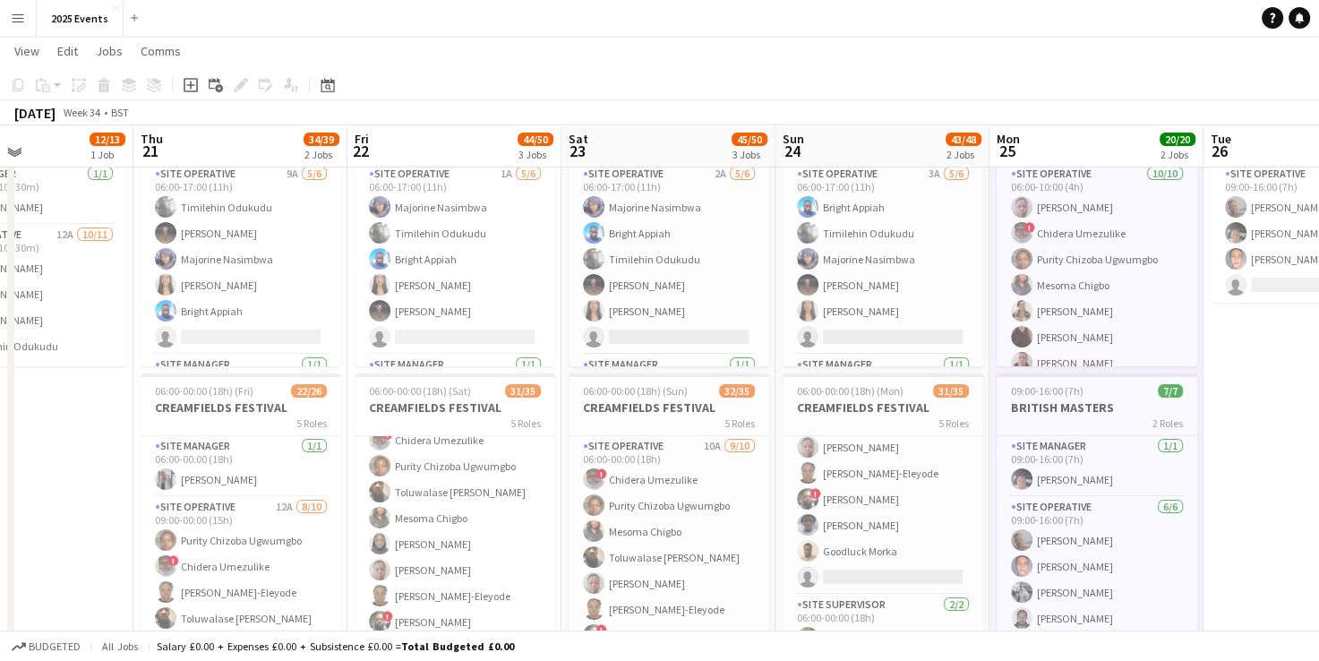
scroll to position [106, 0]
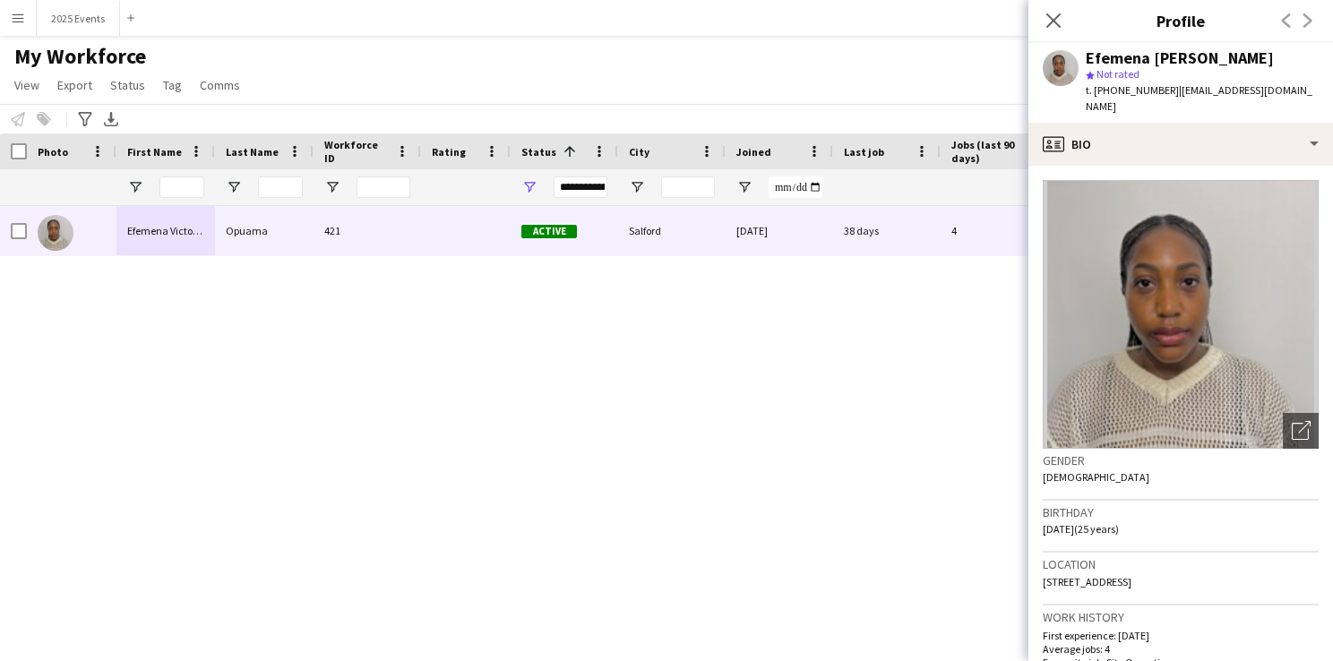
click at [921, 336] on div "Efemena Victoria Opuama 421 Active Salford 05-07-2025 38 days 4 efevicky.ev@gma…" at bounding box center [639, 411] width 1279 height 410
click at [1053, 17] on icon "Close pop-in" at bounding box center [1052, 20] width 17 height 17
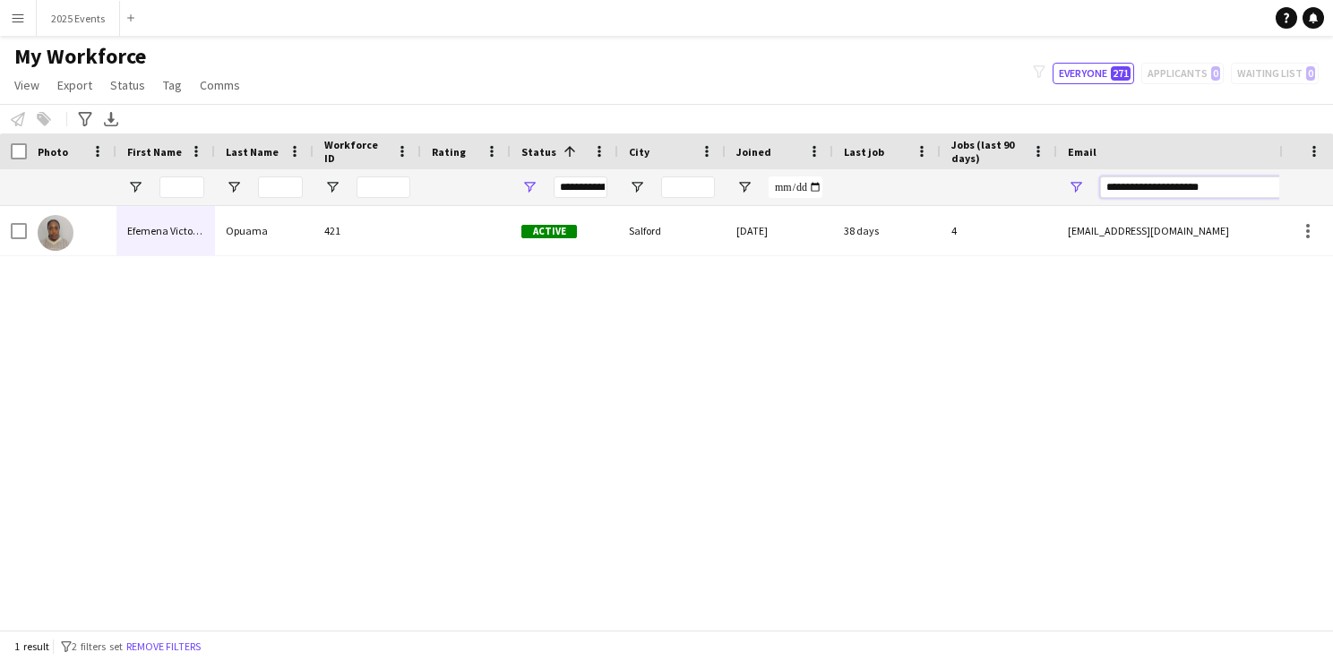
drag, startPoint x: 1225, startPoint y: 192, endPoint x: 1040, endPoint y: 190, distance: 185.4
click at [1040, 190] on div at bounding box center [971, 187] width 1942 height 36
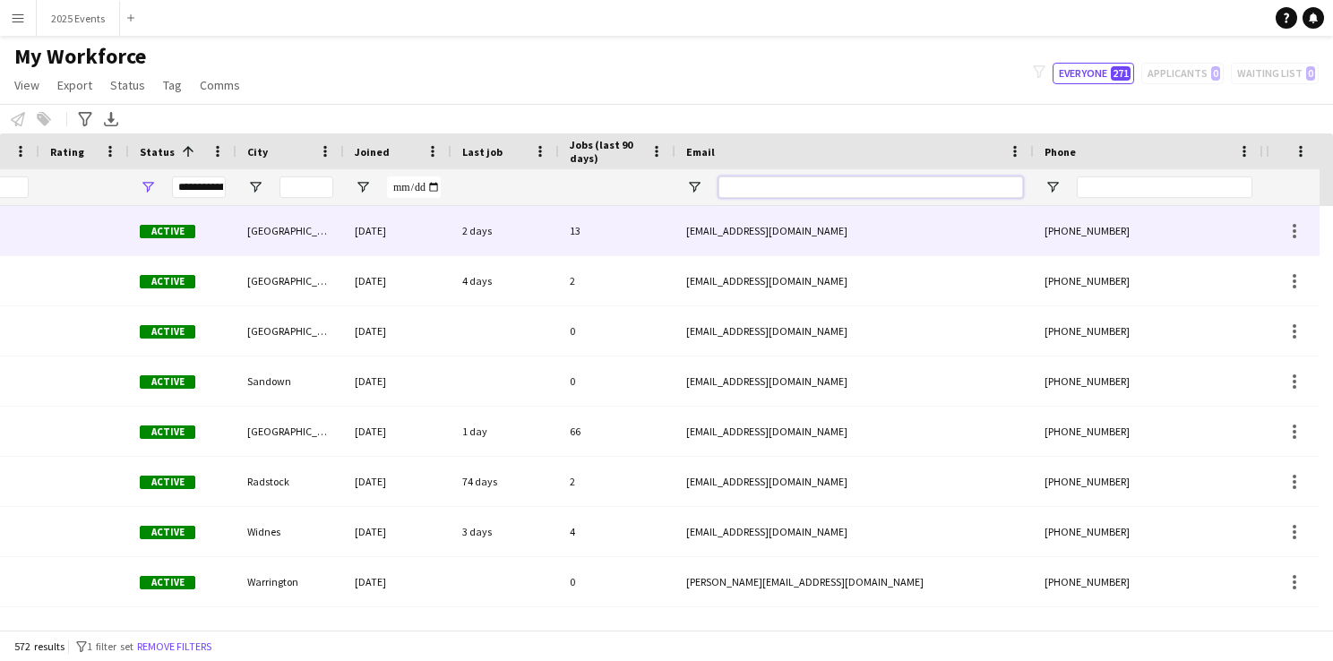
scroll to position [0, 383]
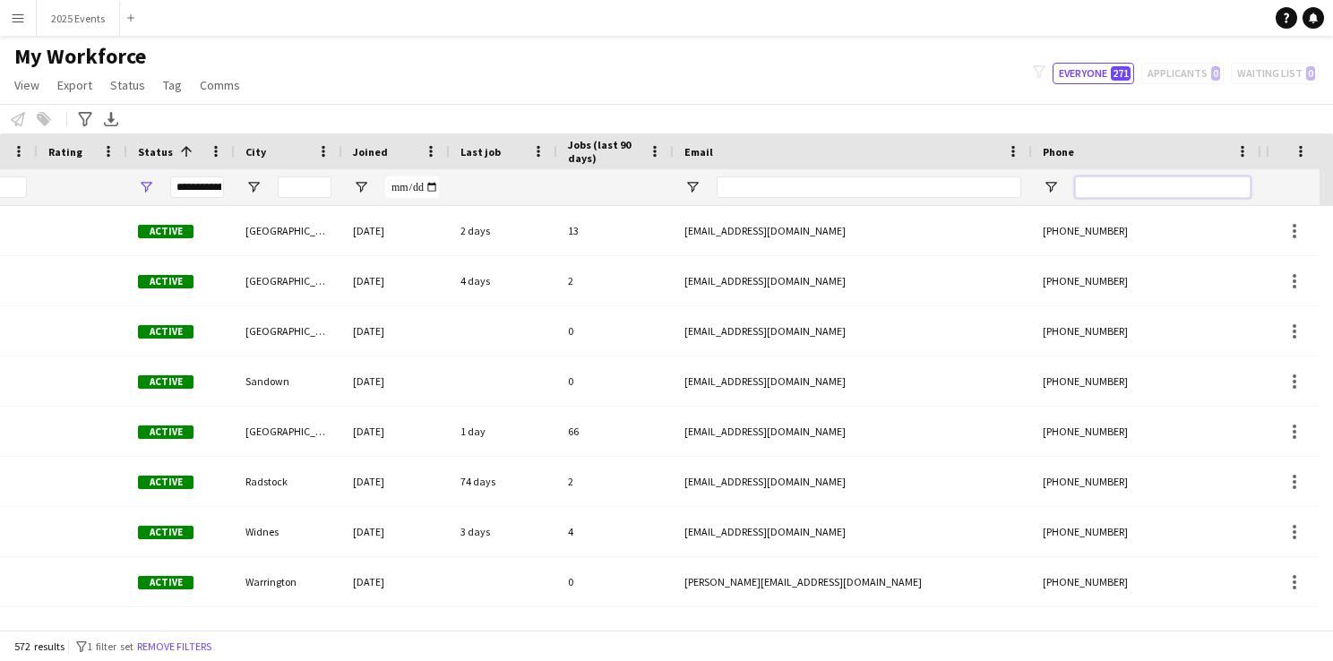
click at [1129, 186] on input "Phone Filter Input" at bounding box center [1163, 186] width 176 height 21
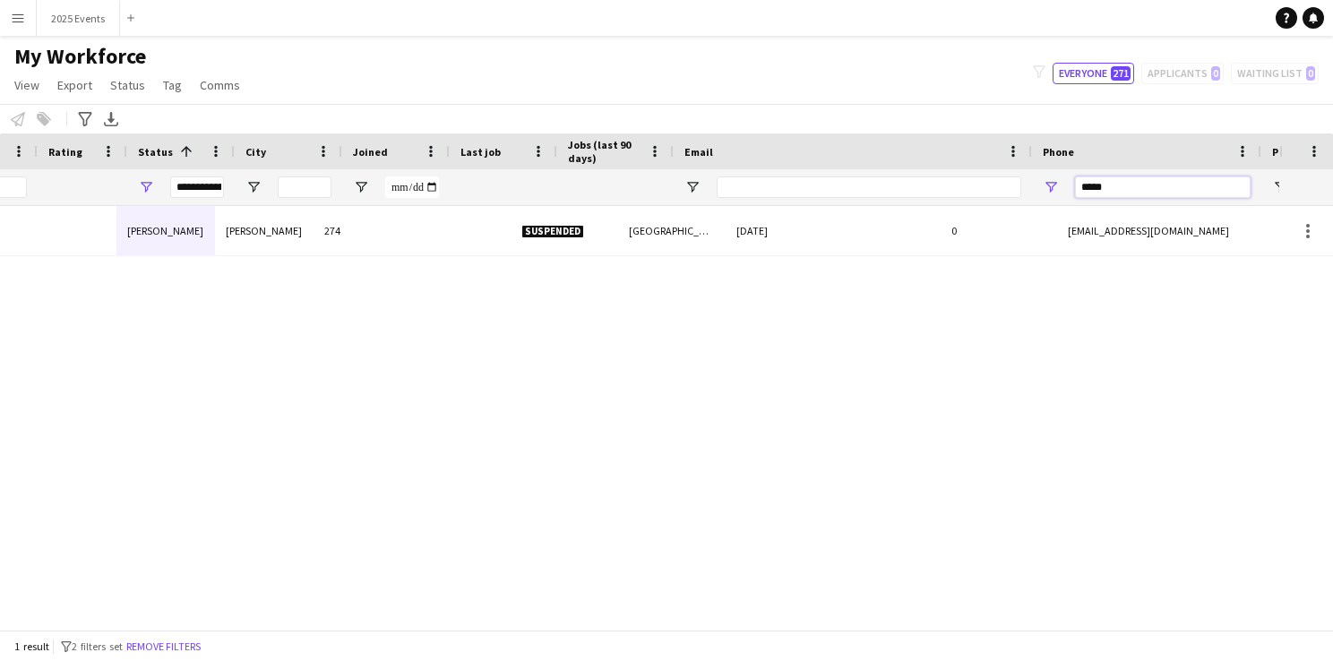
scroll to position [0, 0]
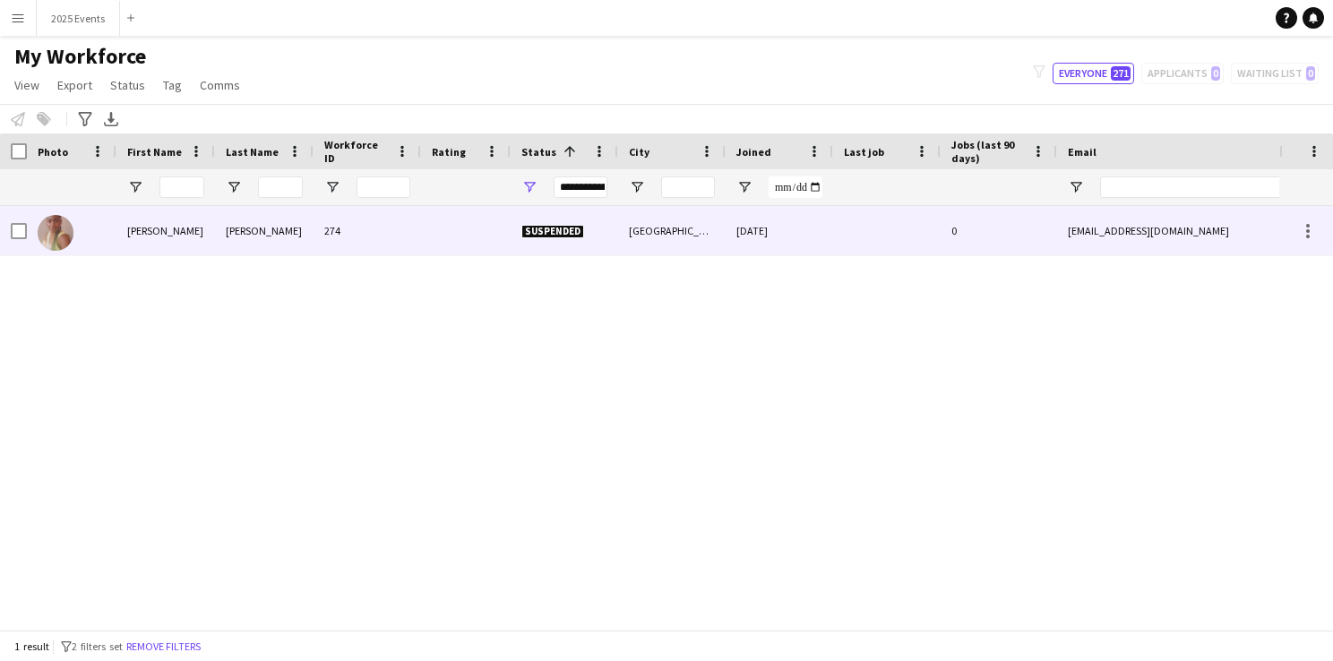
click at [61, 227] on img at bounding box center [56, 233] width 36 height 36
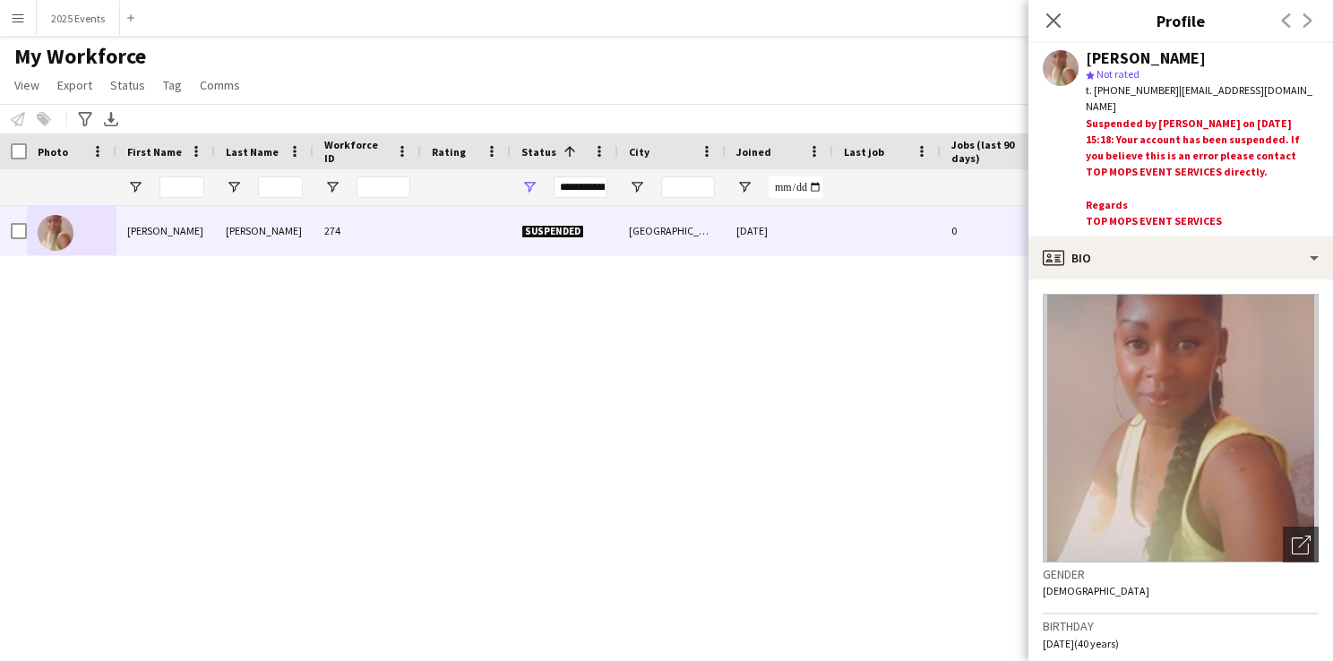
click at [845, 416] on div "Jazmin Morgan 274 Suspended London 02-06-2025 0 missjazz1@mail.com +44074325073…" at bounding box center [639, 411] width 1279 height 410
click at [1050, 24] on icon at bounding box center [1052, 20] width 17 height 17
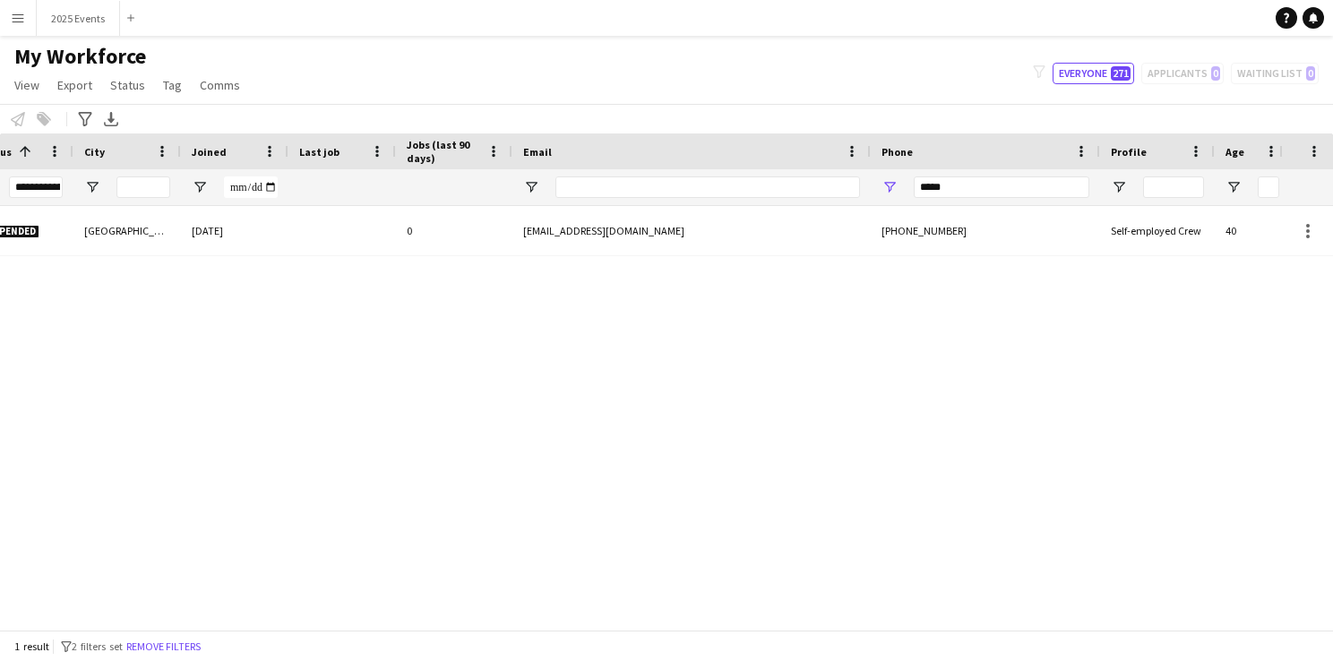
scroll to position [0, 545]
click at [1131, 190] on div at bounding box center [1157, 187] width 115 height 36
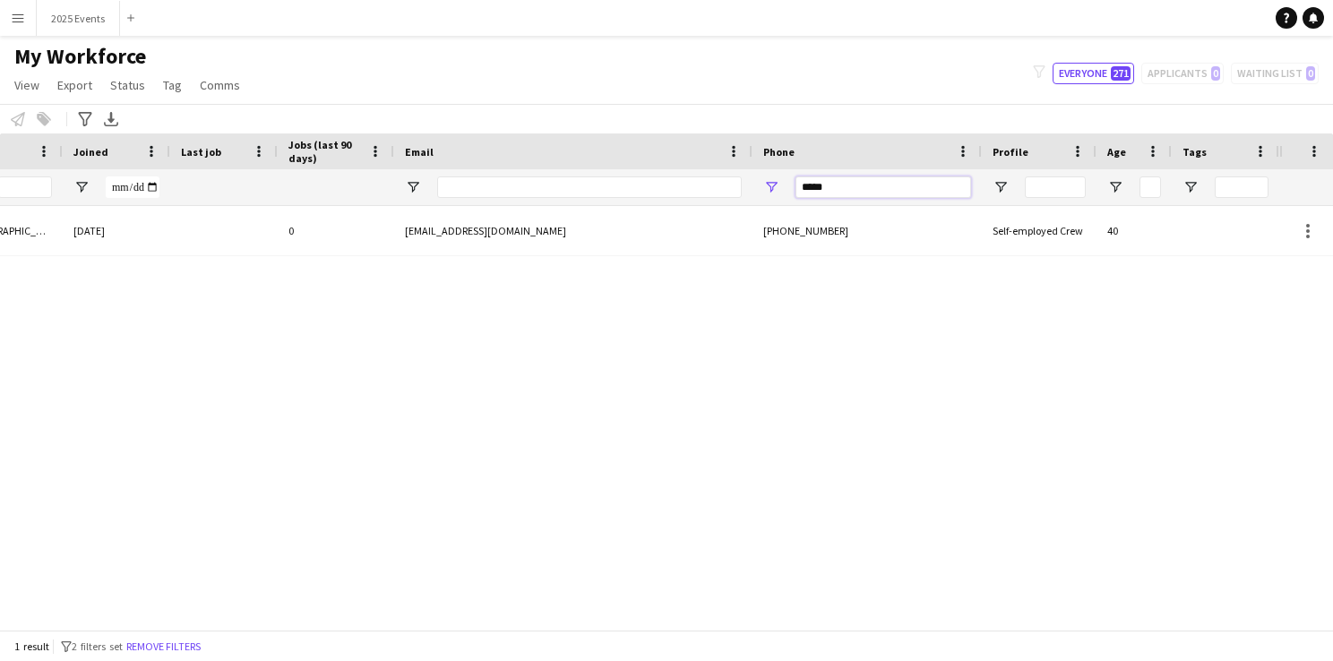
click at [878, 182] on input "*****" at bounding box center [883, 186] width 176 height 21
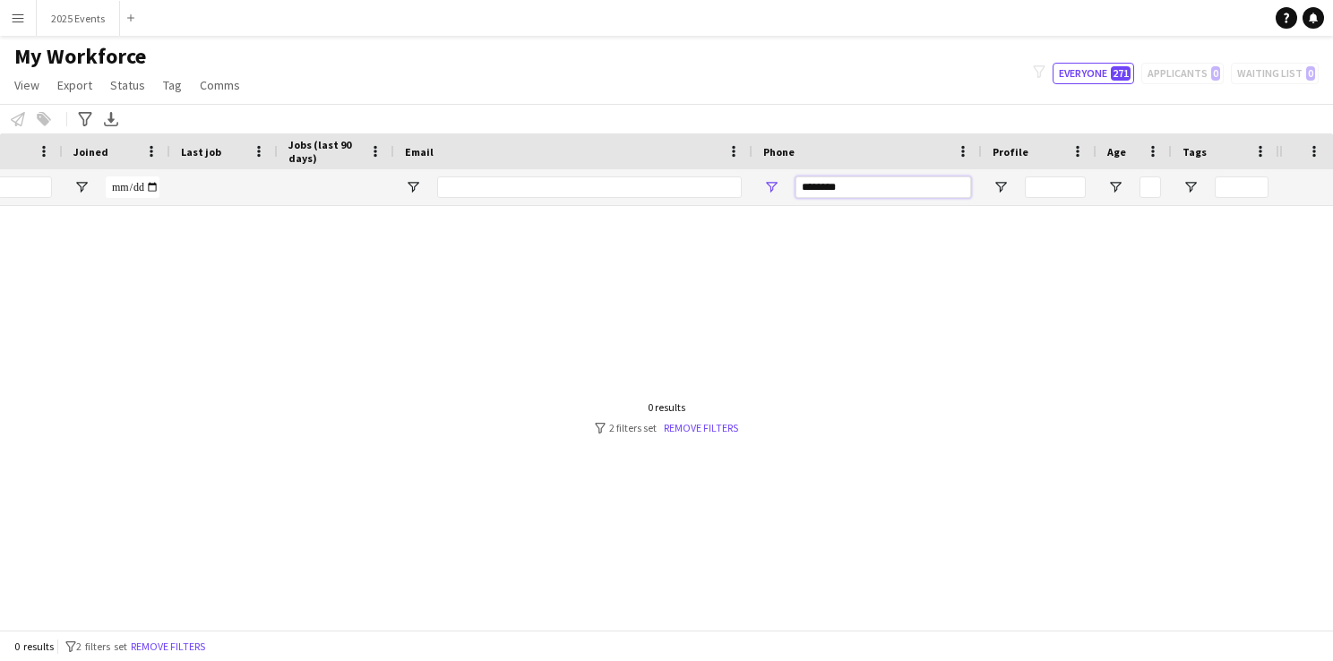
type input "********"
